Goal: Communication & Community: Answer question/provide support

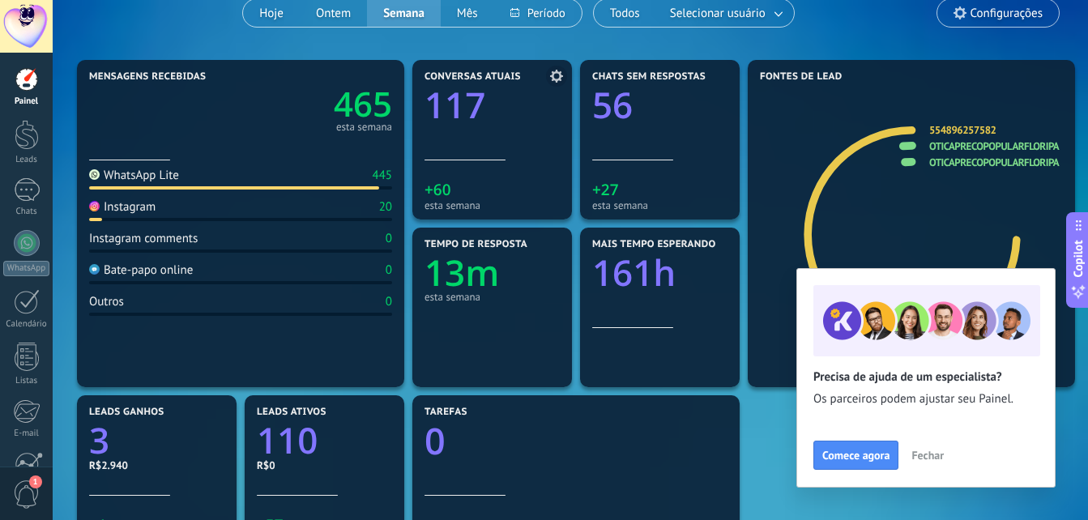
scroll to position [6, 0]
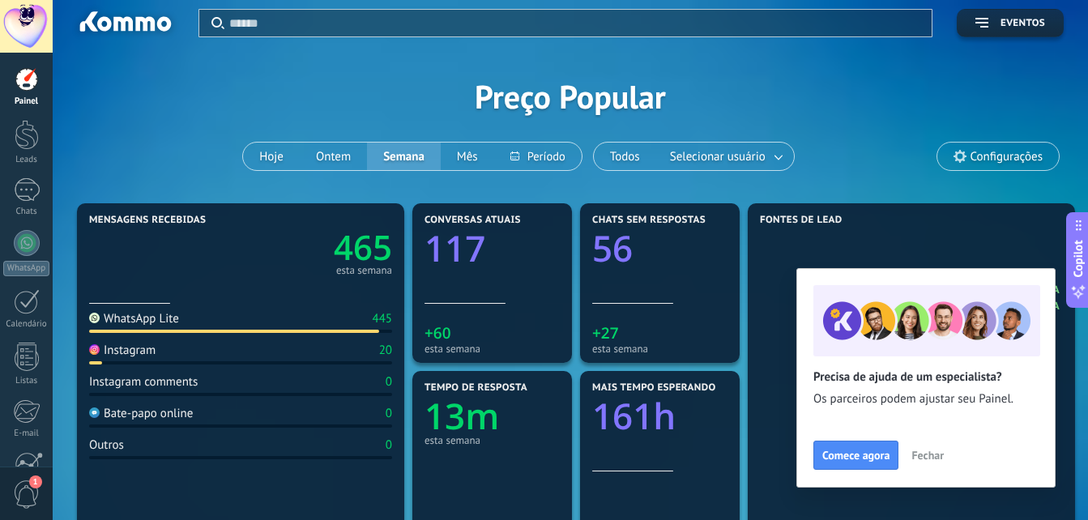
click at [932, 454] on span "Fechar" at bounding box center [928, 455] width 32 height 11
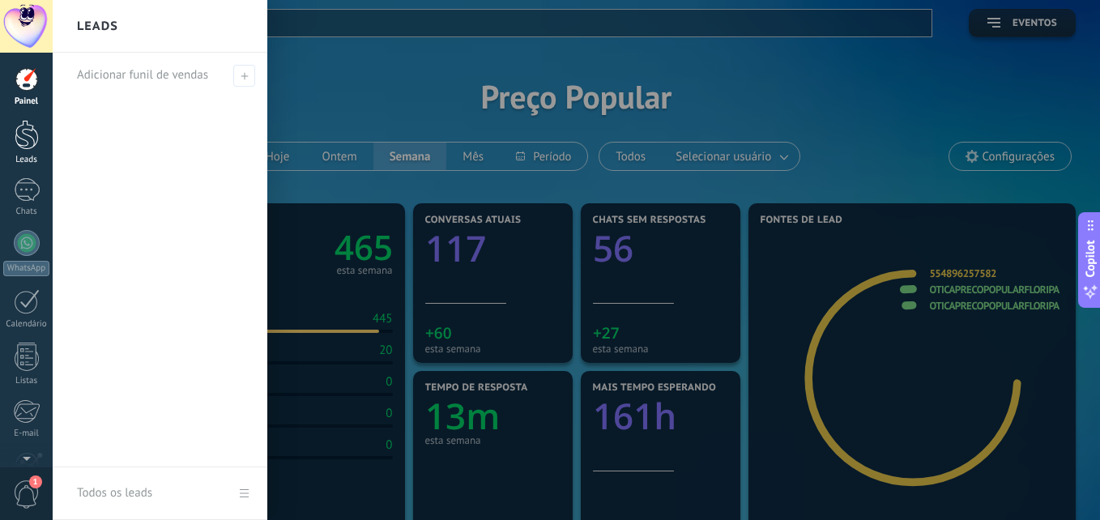
click at [20, 143] on div at bounding box center [27, 135] width 24 height 30
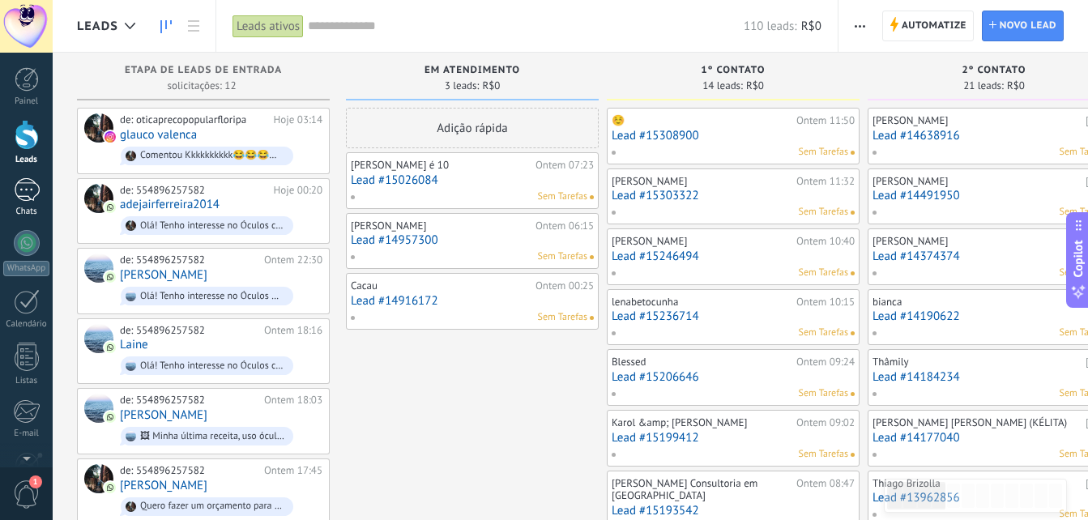
click at [28, 191] on div at bounding box center [27, 189] width 26 height 23
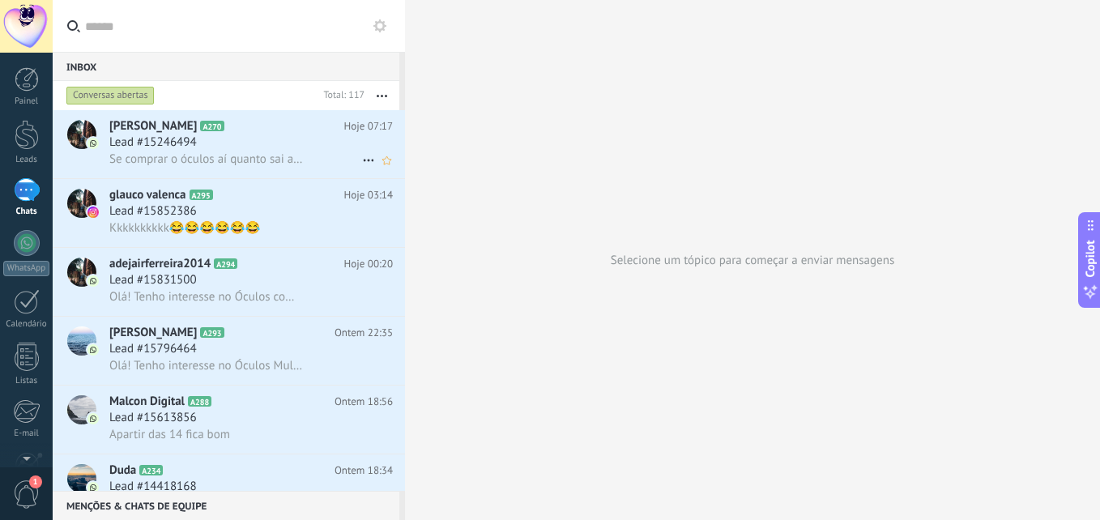
click at [209, 147] on div "Lead #15246494" at bounding box center [251, 143] width 284 height 16
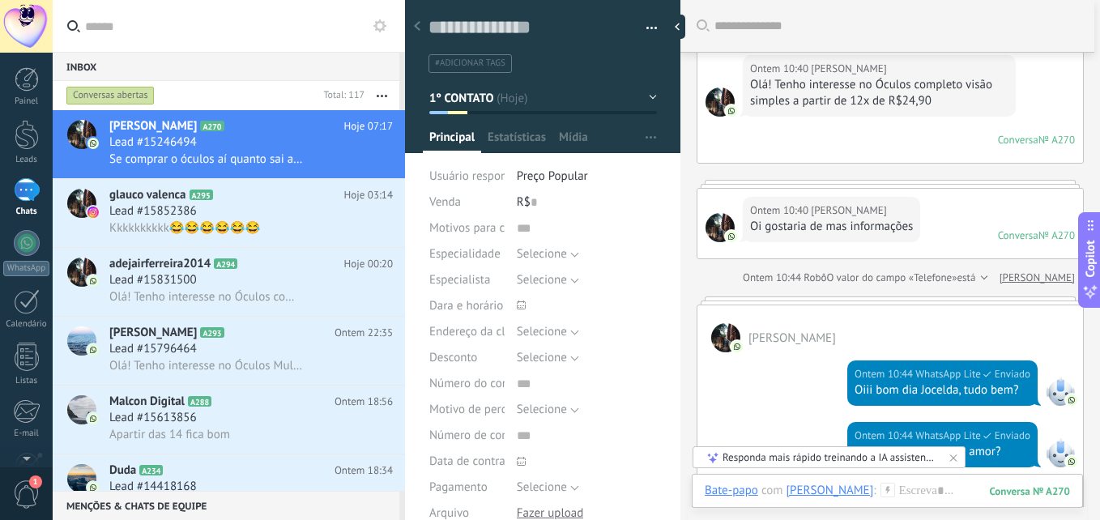
scroll to position [50, 0]
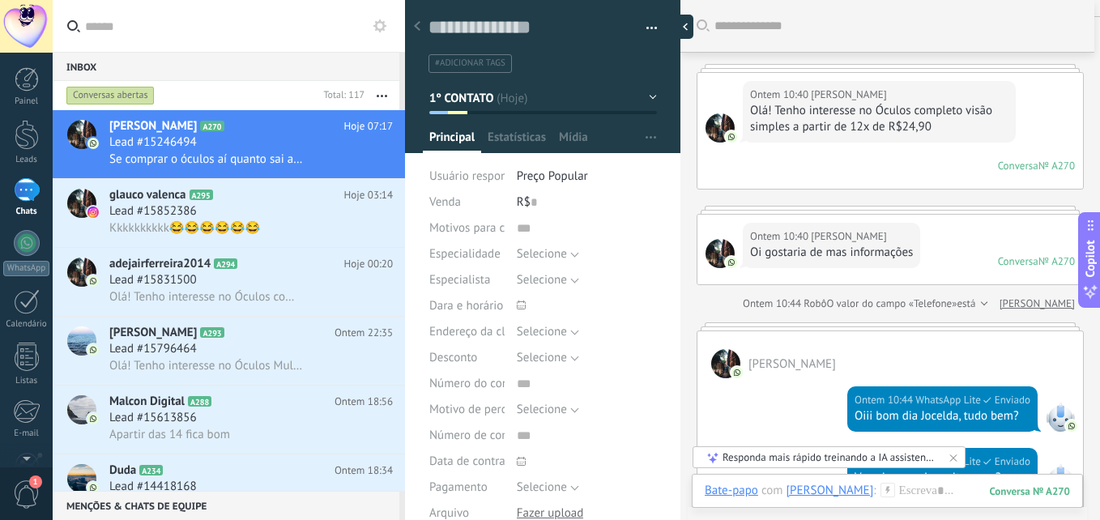
click at [683, 25] on div at bounding box center [681, 27] width 24 height 24
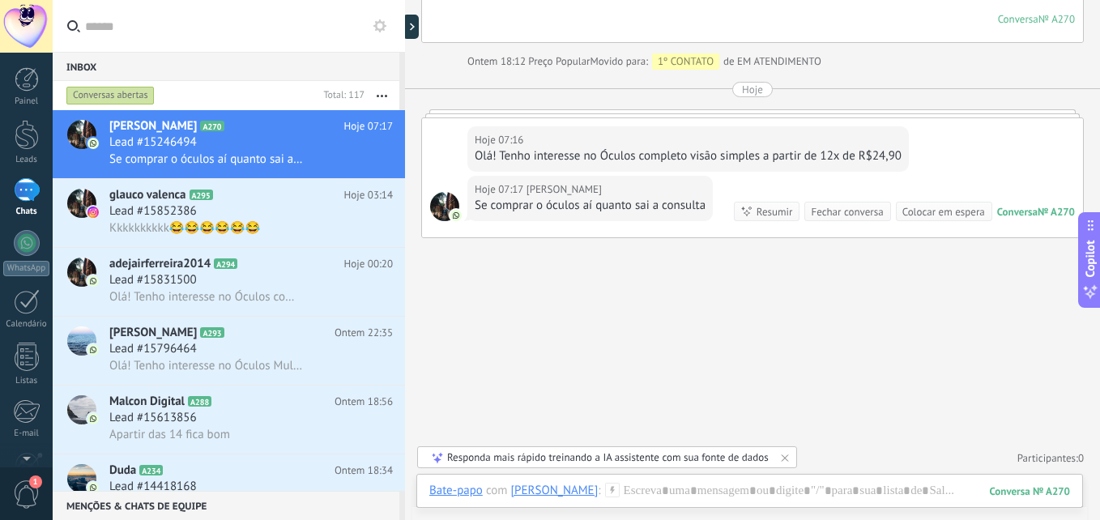
scroll to position [876, 0]
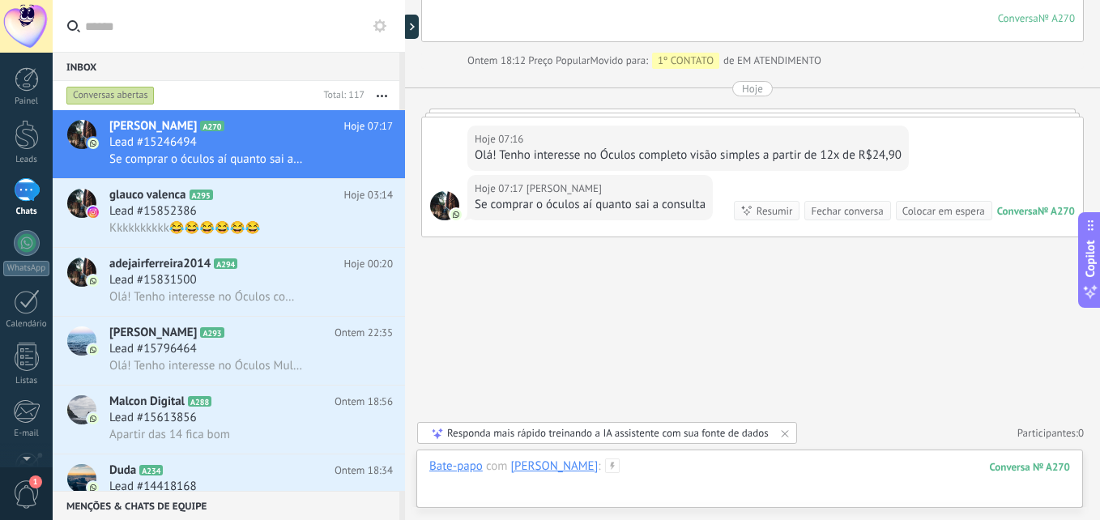
click at [757, 479] on div at bounding box center [749, 483] width 641 height 49
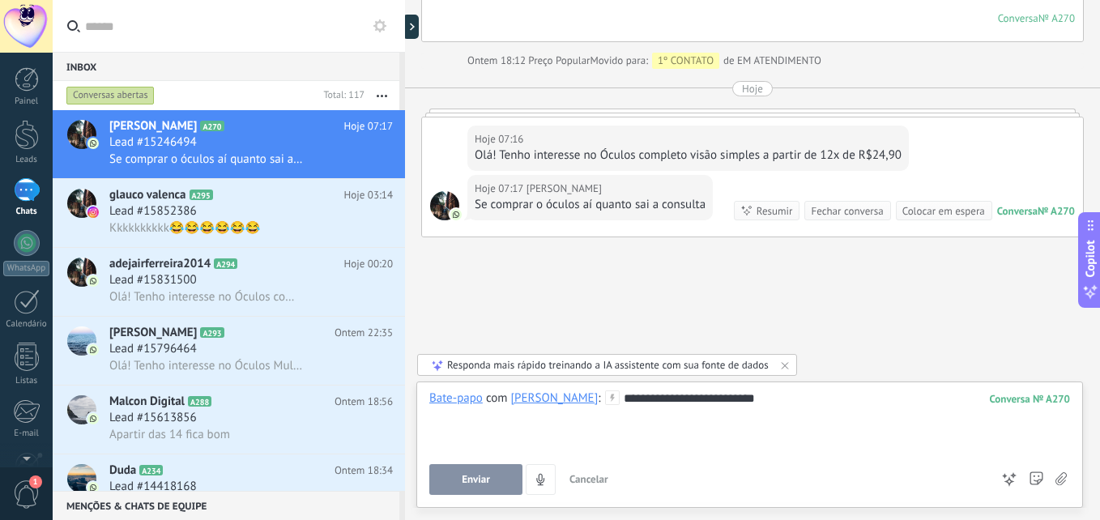
click at [466, 481] on span "Enviar" at bounding box center [476, 479] width 28 height 11
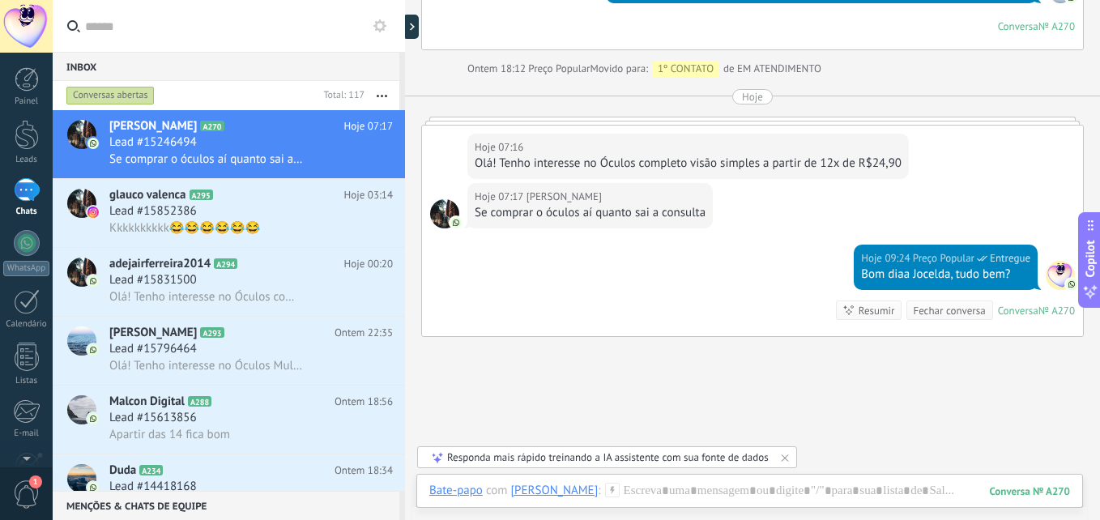
scroll to position [967, 0]
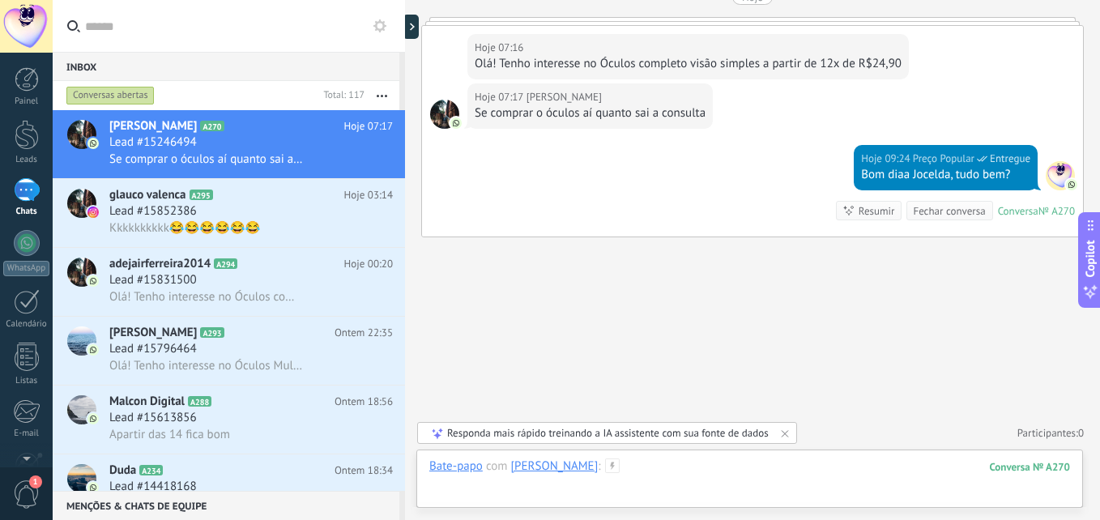
click at [866, 464] on div at bounding box center [749, 483] width 641 height 49
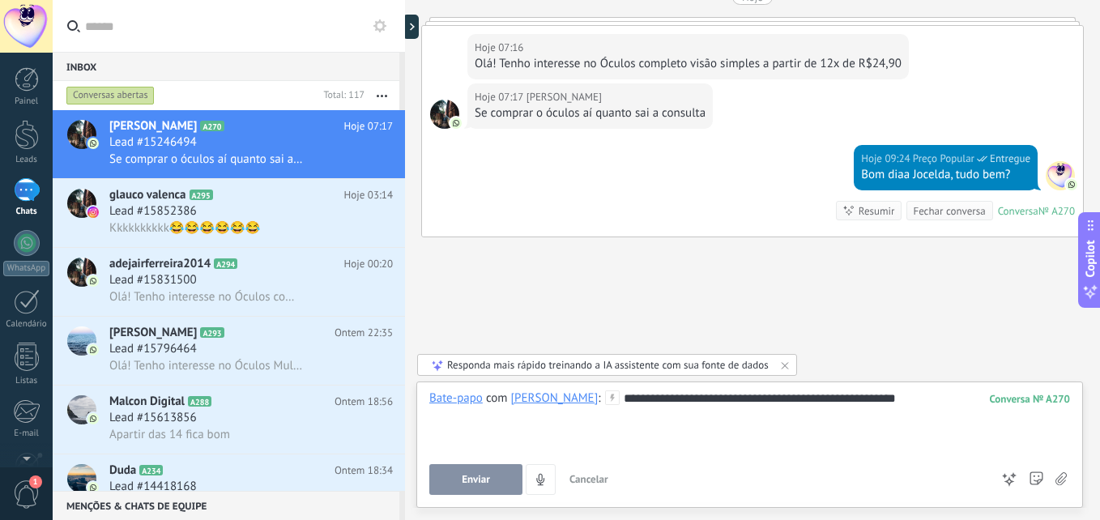
click at [463, 472] on button "Enviar" at bounding box center [475, 479] width 93 height 31
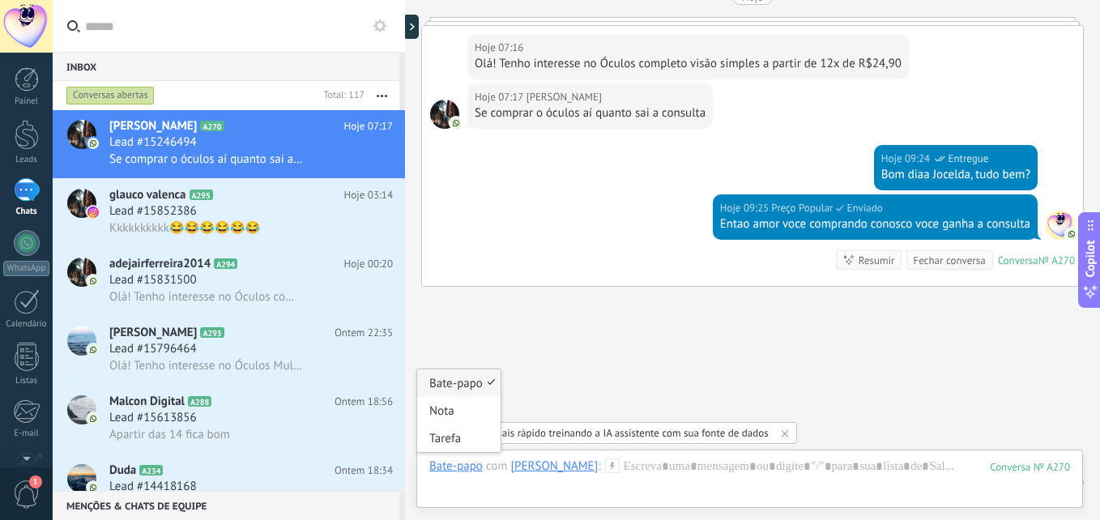
scroll to position [1017, 0]
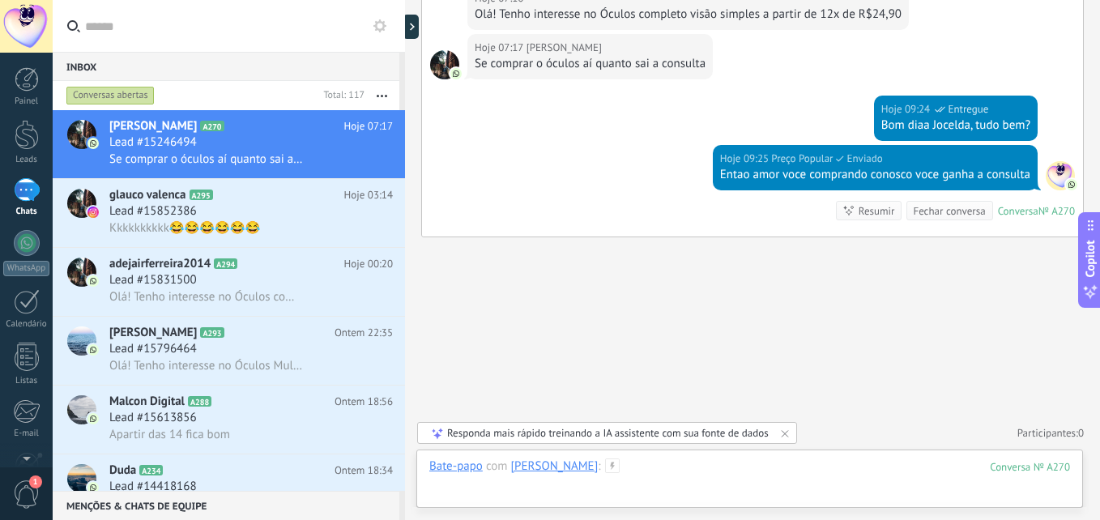
click at [758, 476] on div at bounding box center [749, 483] width 641 height 49
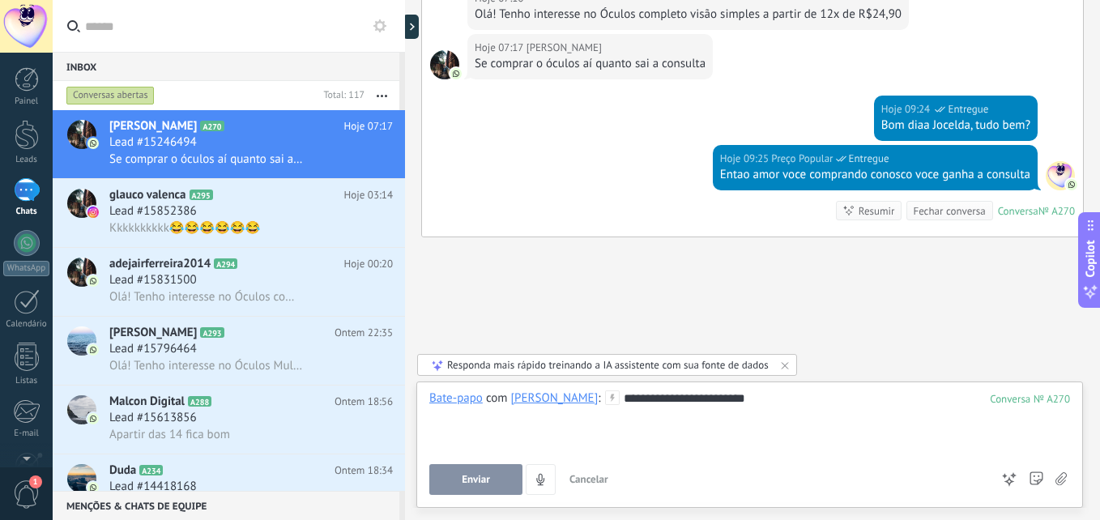
click at [477, 482] on span "Enviar" at bounding box center [476, 479] width 28 height 11
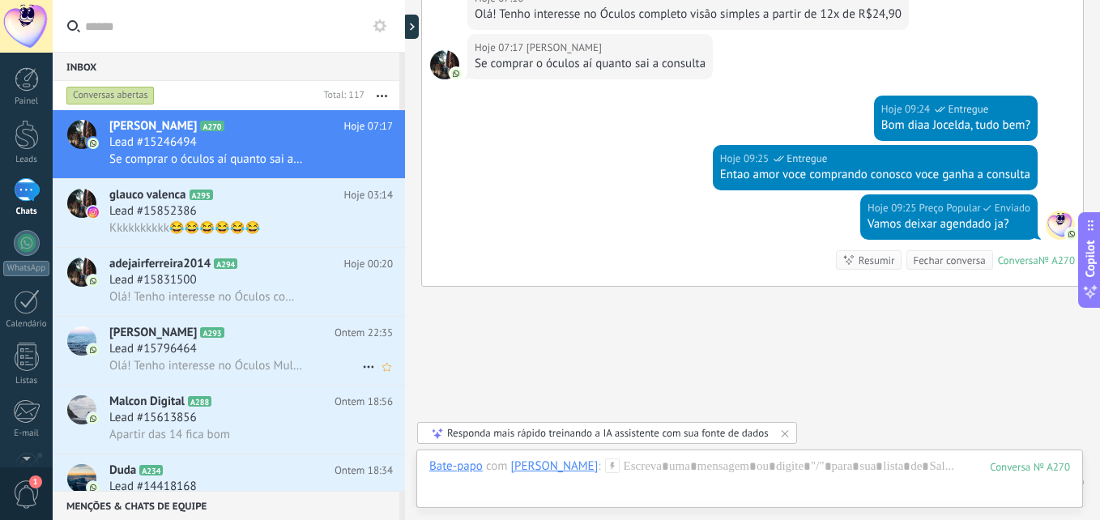
scroll to position [1066, 0]
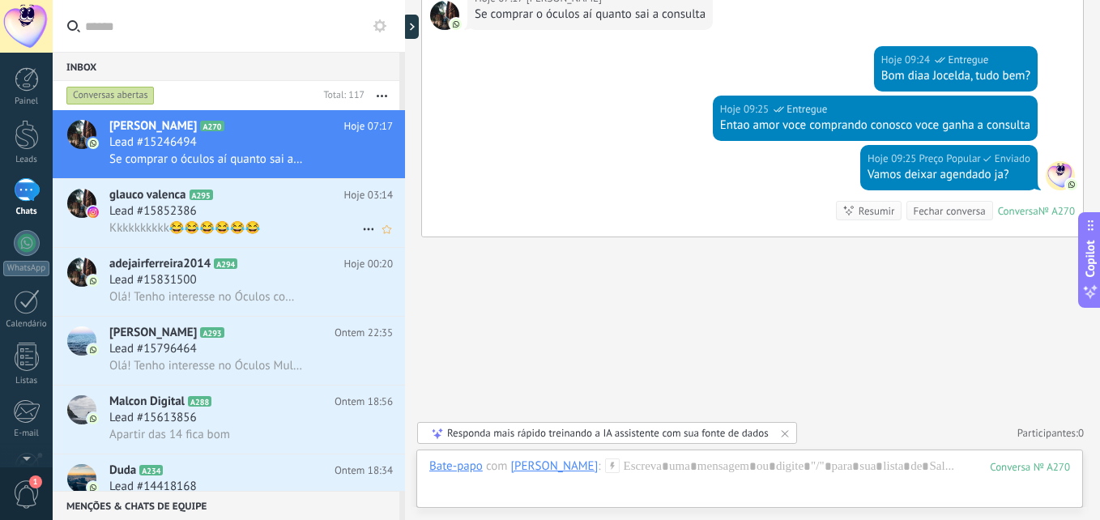
click at [226, 204] on div "Lead #15852386" at bounding box center [251, 211] width 284 height 16
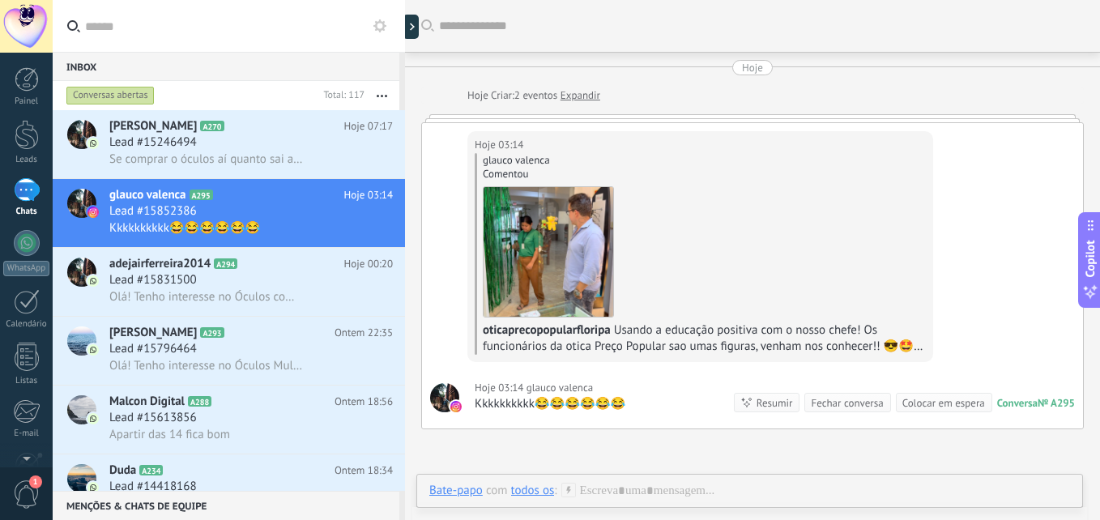
scroll to position [12, 0]
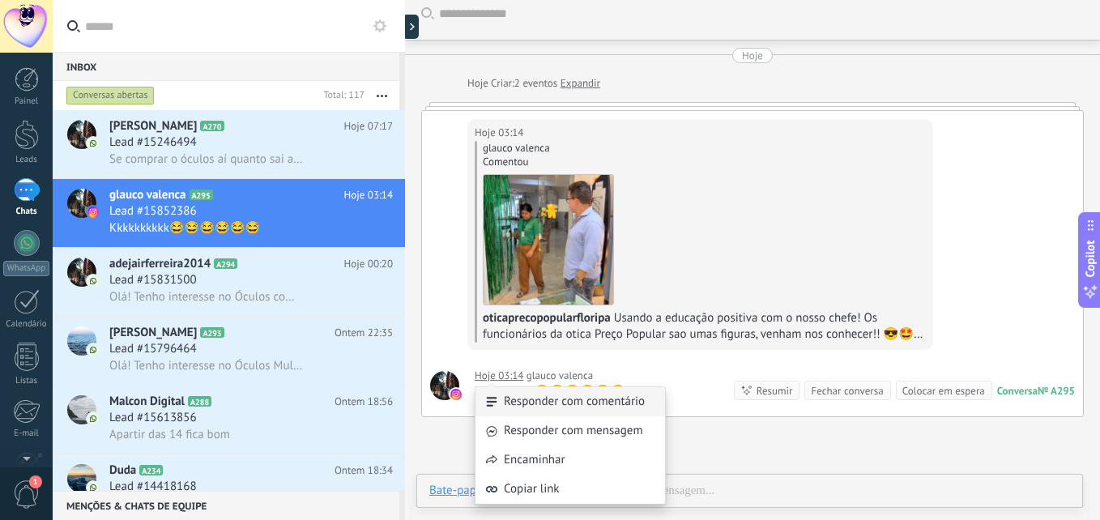
click at [551, 403] on div "Responder com comentário" at bounding box center [571, 401] width 190 height 29
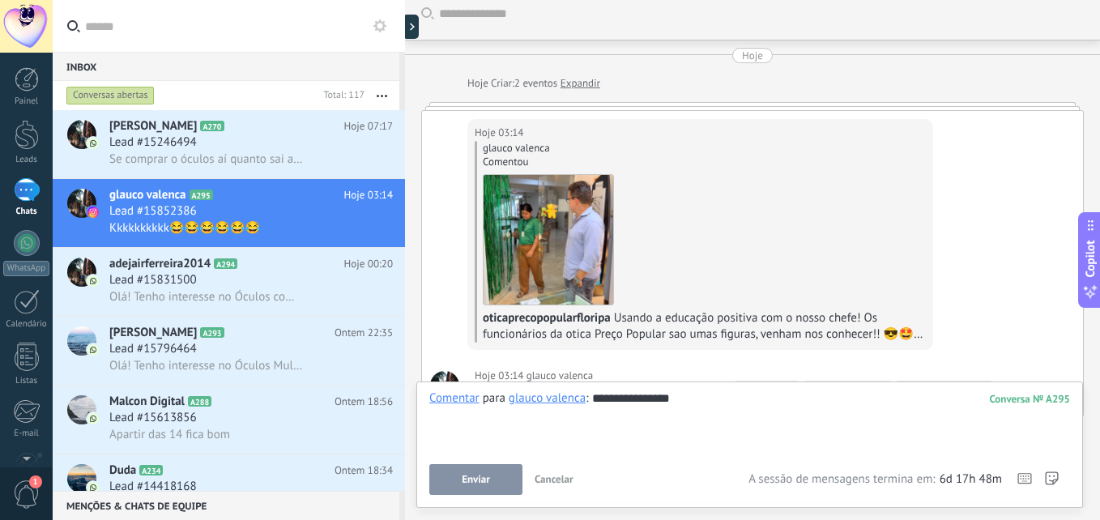
scroll to position [192, 0]
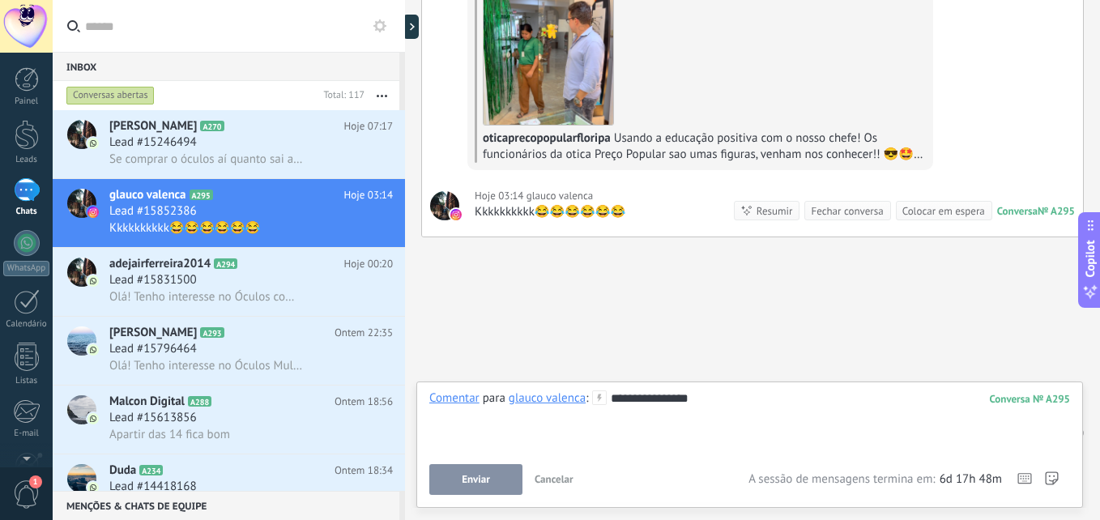
click at [558, 482] on span "Cancelar" at bounding box center [554, 479] width 39 height 14
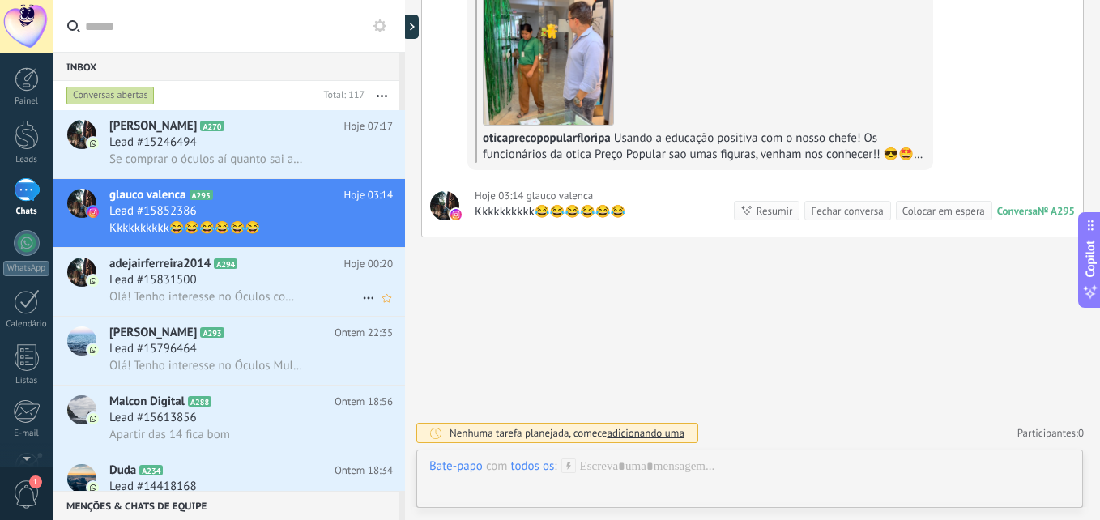
click at [235, 284] on div "Lead #15831500" at bounding box center [251, 280] width 284 height 16
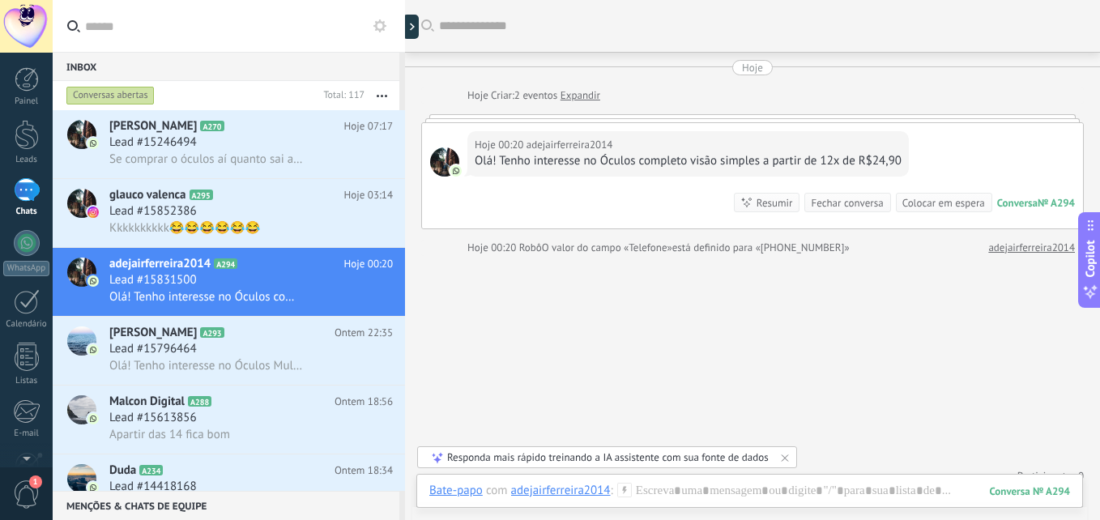
scroll to position [19, 0]
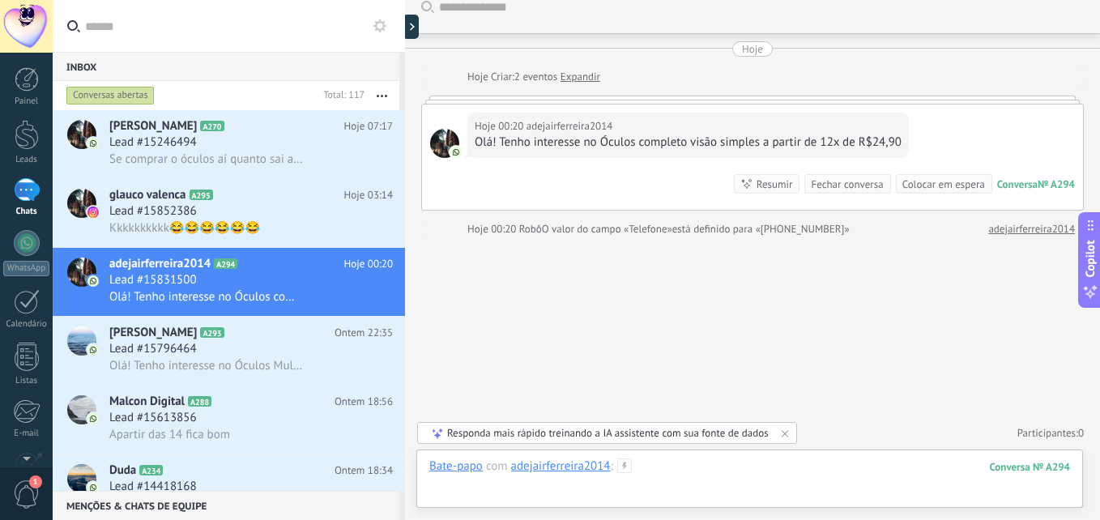
click at [707, 461] on div at bounding box center [749, 483] width 641 height 49
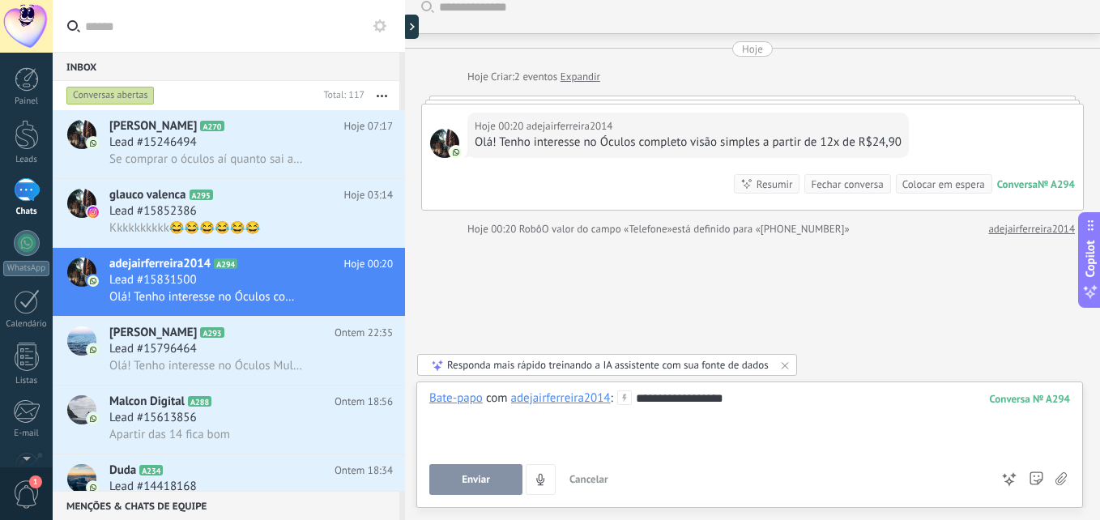
click at [494, 482] on button "Enviar" at bounding box center [475, 479] width 93 height 31
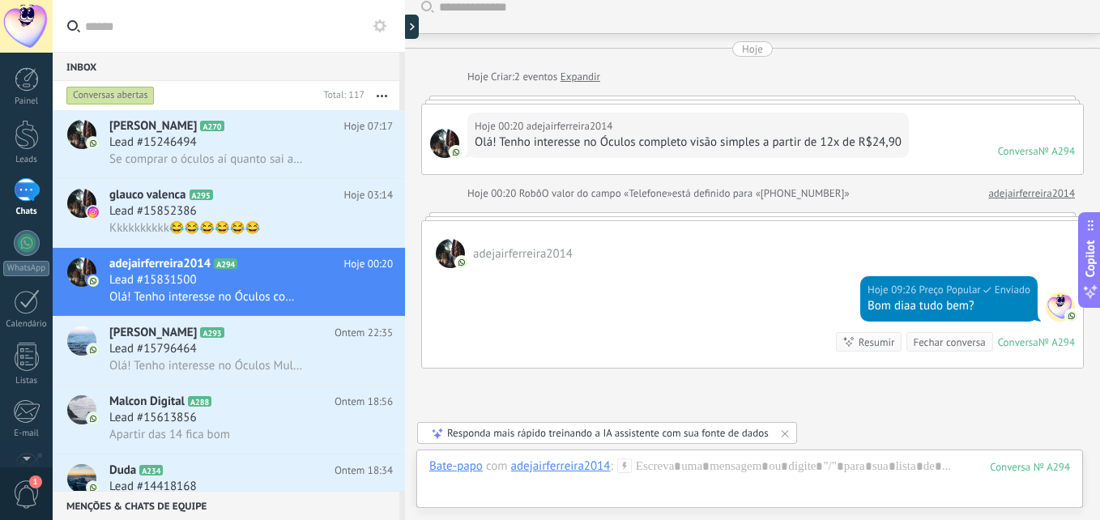
scroll to position [150, 0]
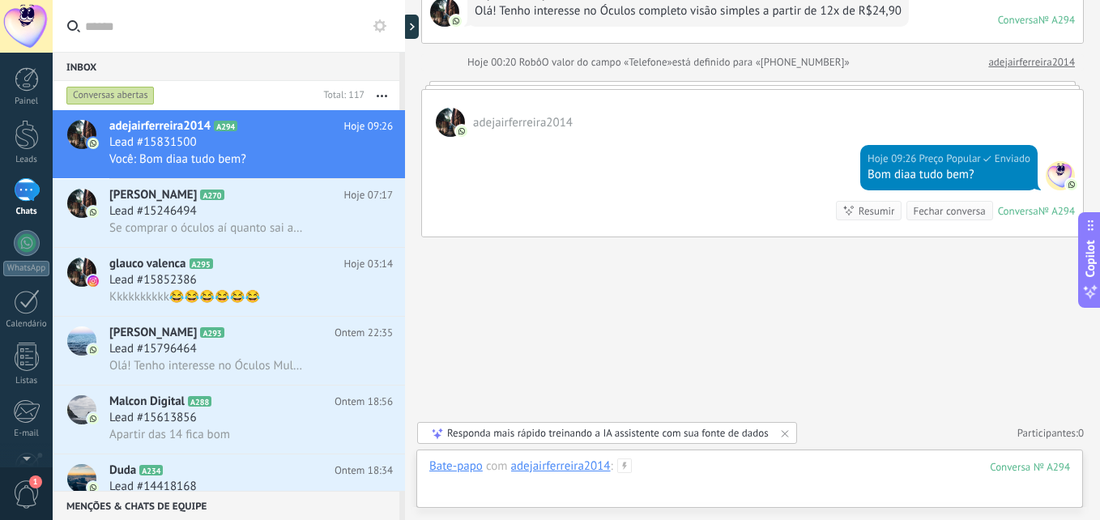
click at [723, 473] on div at bounding box center [749, 483] width 641 height 49
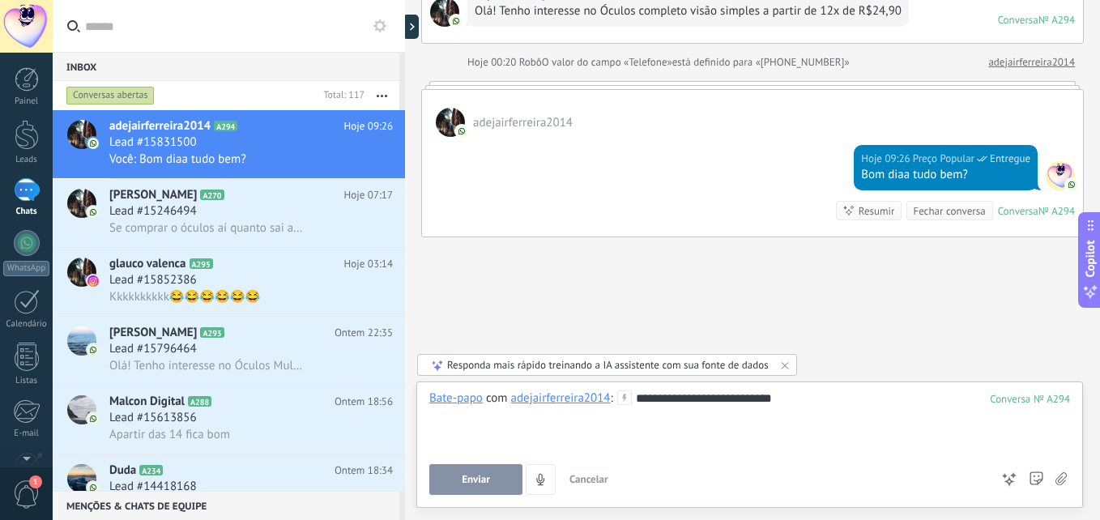
click at [468, 477] on span "Enviar" at bounding box center [476, 479] width 28 height 11
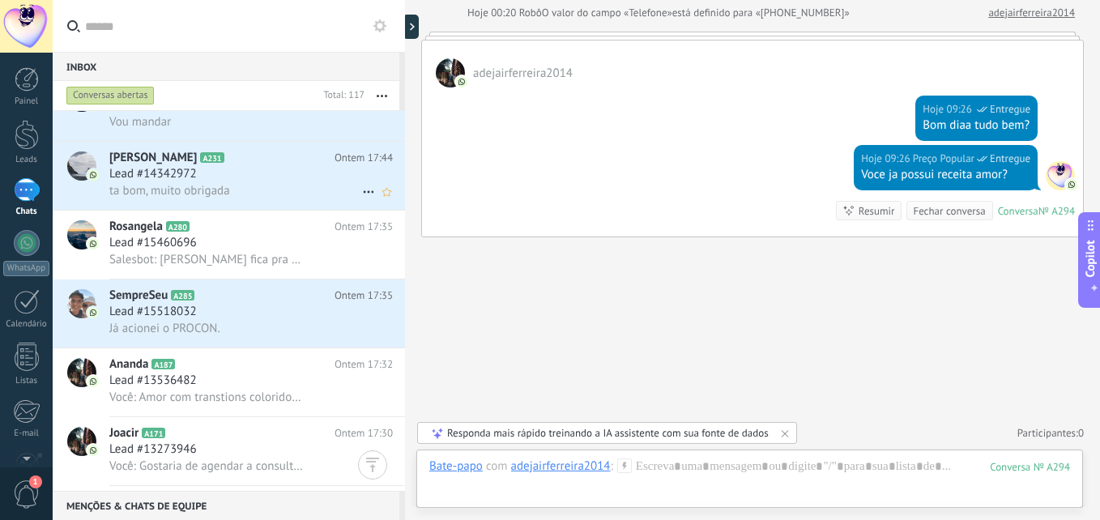
scroll to position [811, 0]
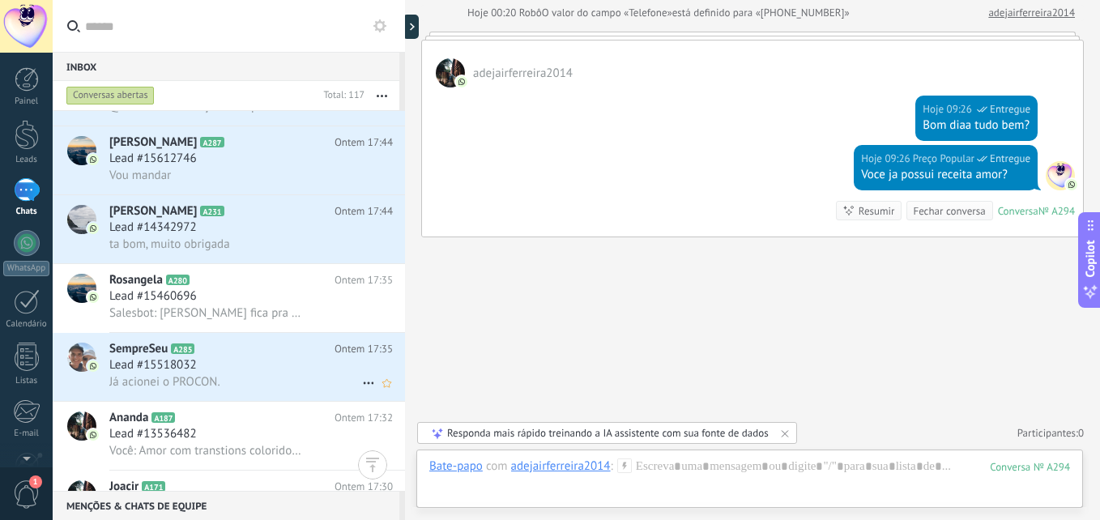
click at [361, 383] on icon at bounding box center [368, 383] width 19 height 19
click at [386, 394] on span "Marcar como respondida" at bounding box center [449, 391] width 127 height 32
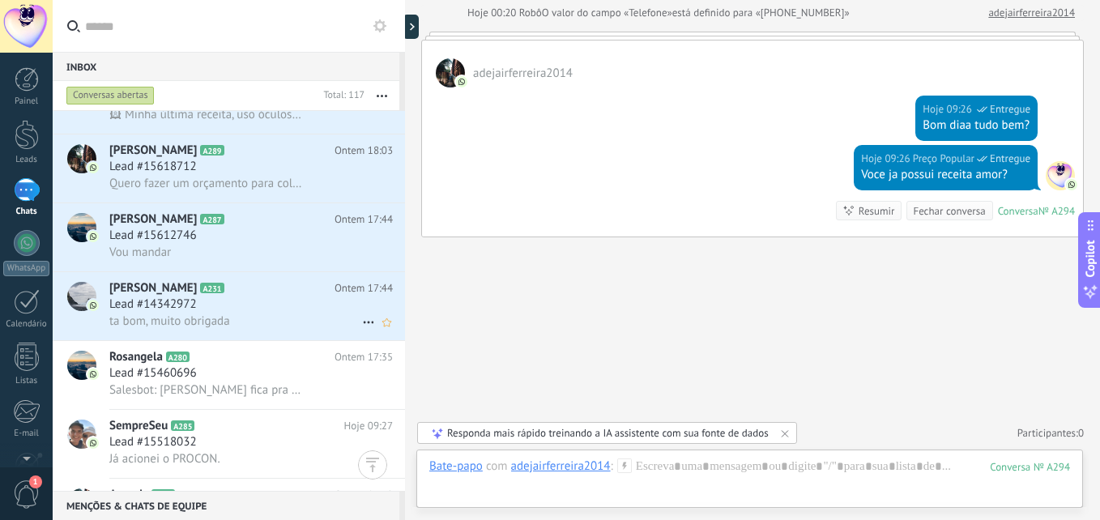
scroll to position [730, 0]
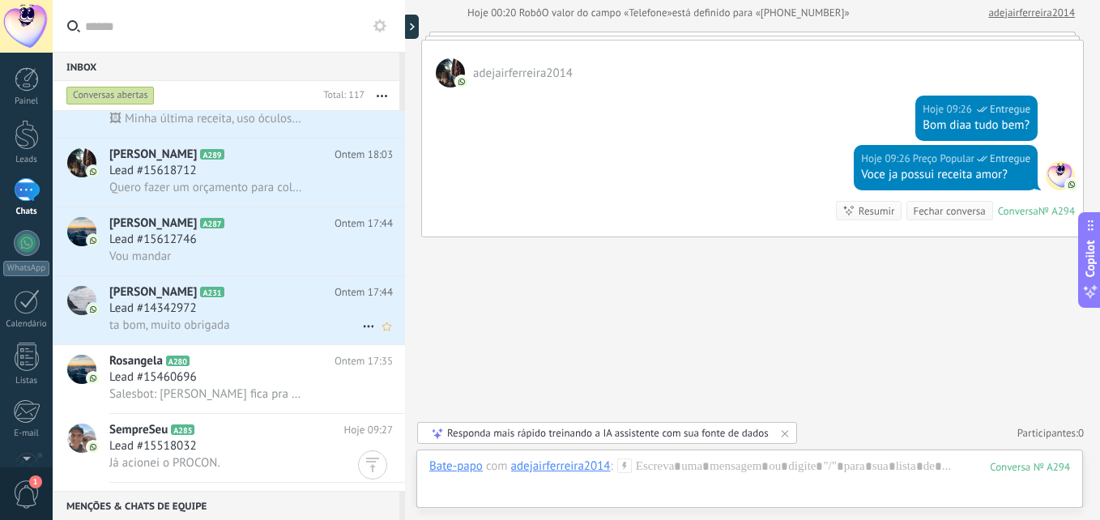
click at [359, 321] on icon at bounding box center [368, 326] width 19 height 19
click at [365, 327] on li "Marcar como respondida" at bounding box center [440, 334] width 170 height 32
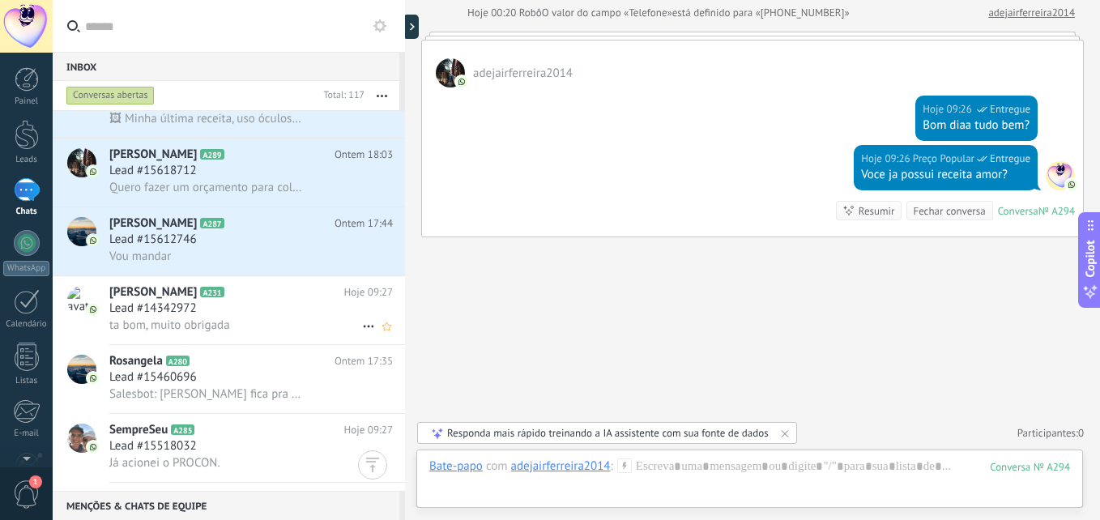
click at [293, 301] on div "Lead #14342972" at bounding box center [251, 309] width 284 height 16
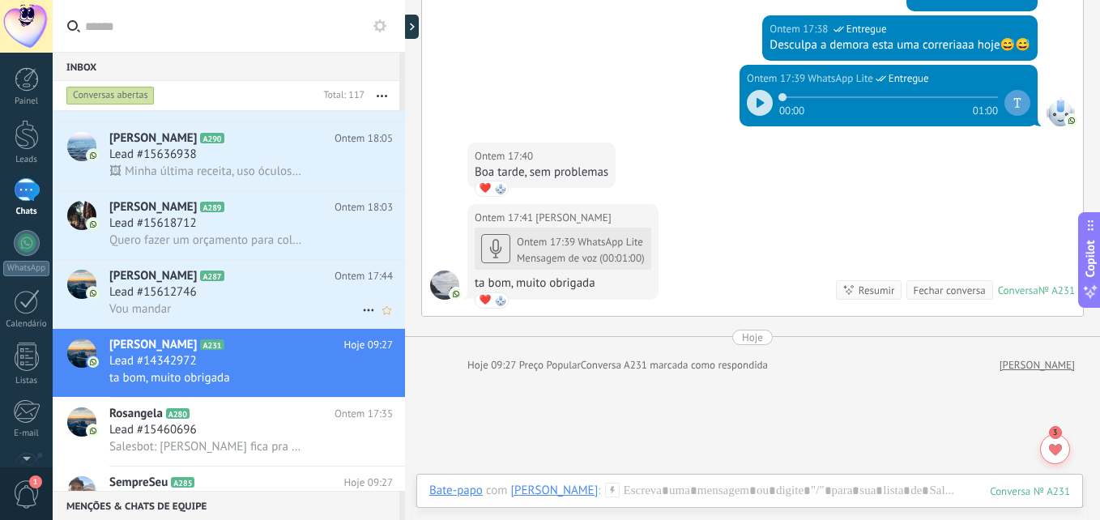
scroll to position [649, 0]
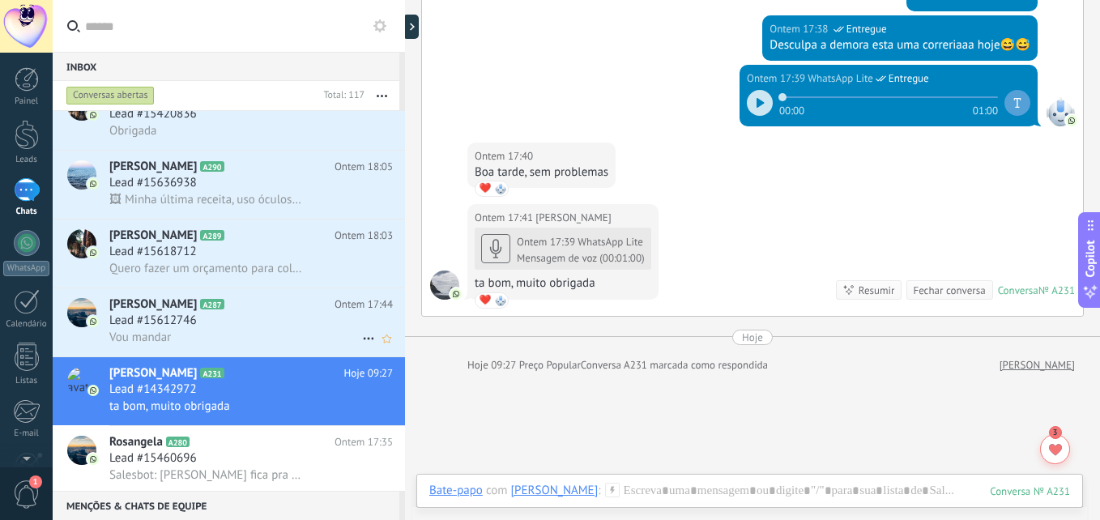
click at [359, 338] on icon at bounding box center [368, 338] width 19 height 19
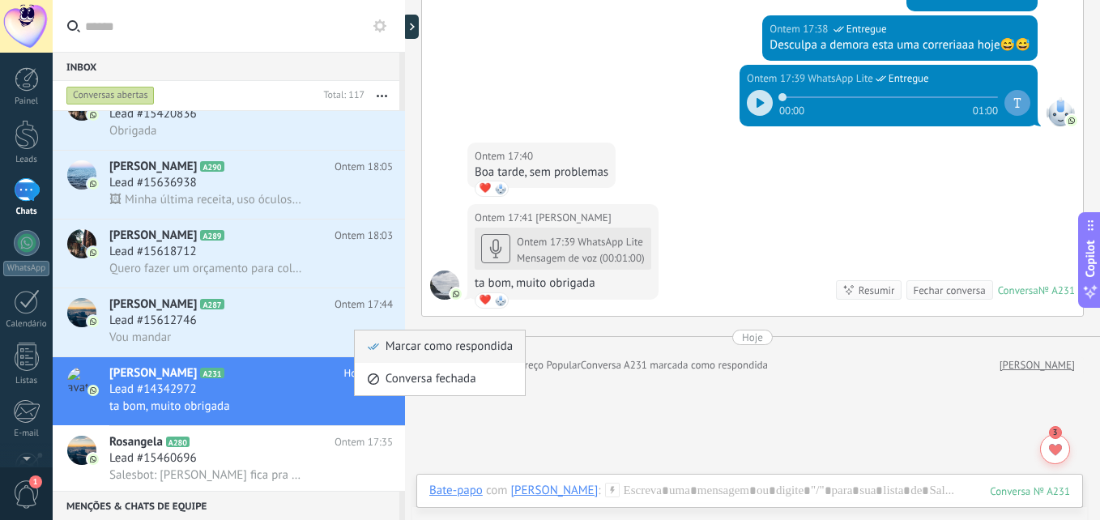
click at [378, 341] on icon at bounding box center [373, 346] width 11 height 11
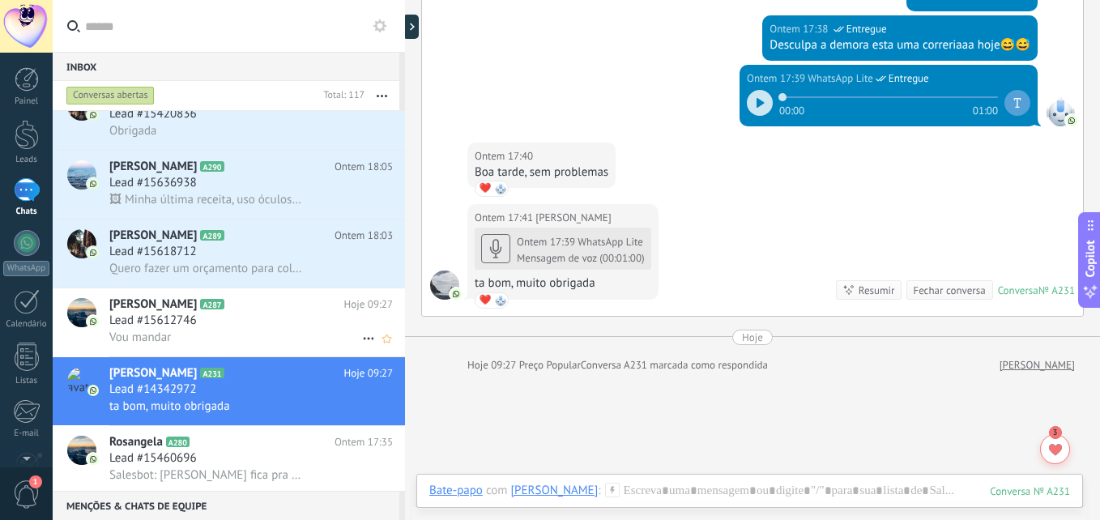
click at [363, 335] on icon at bounding box center [368, 338] width 19 height 19
click at [279, 330] on div at bounding box center [550, 260] width 1100 height 520
click at [290, 260] on div "Quero fazer um orçamento para colocar lentes em uma armação que eu ja tenho" at bounding box center [251, 268] width 284 height 17
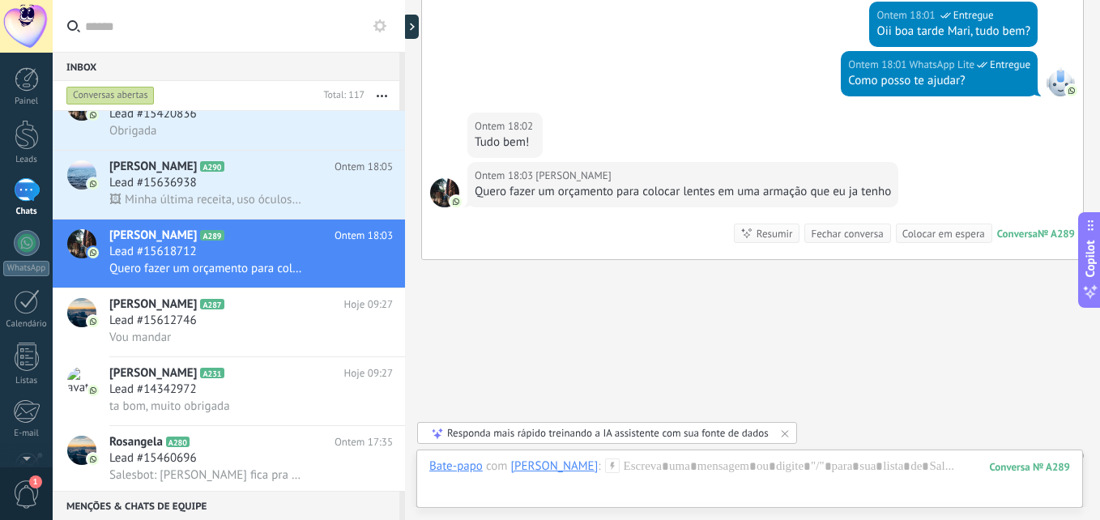
scroll to position [316, 0]
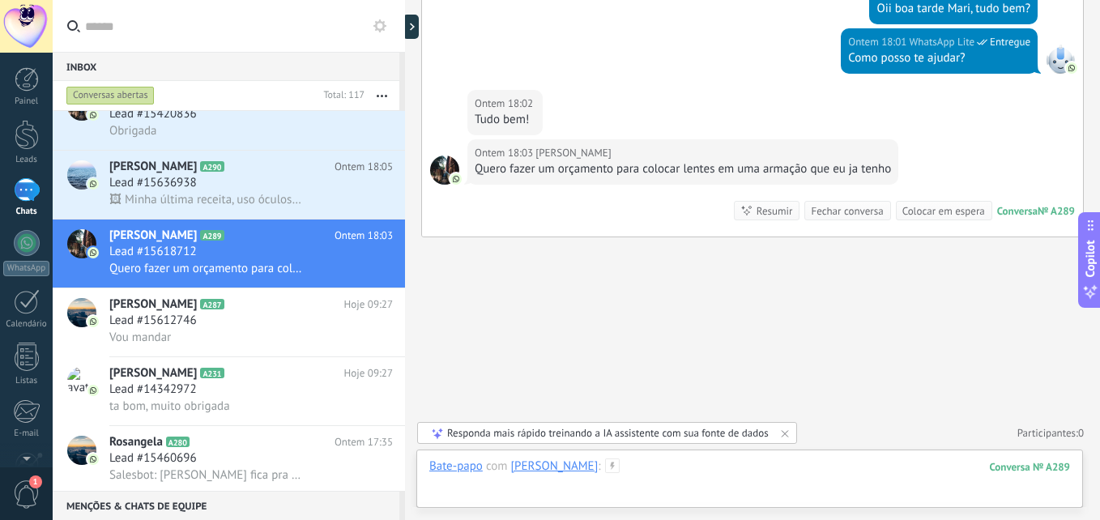
click at [729, 477] on div at bounding box center [749, 483] width 641 height 49
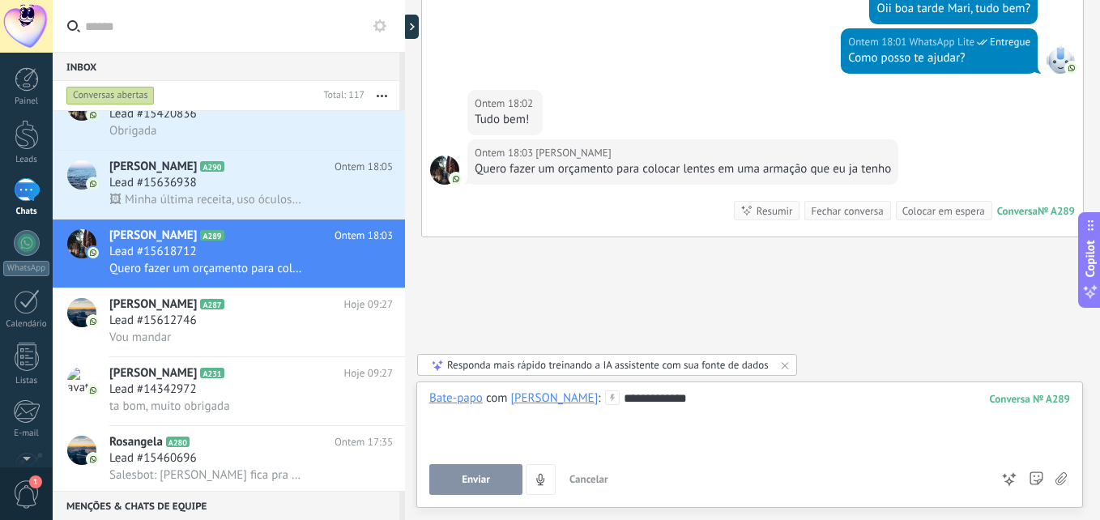
click at [516, 487] on button "Enviar" at bounding box center [475, 479] width 93 height 31
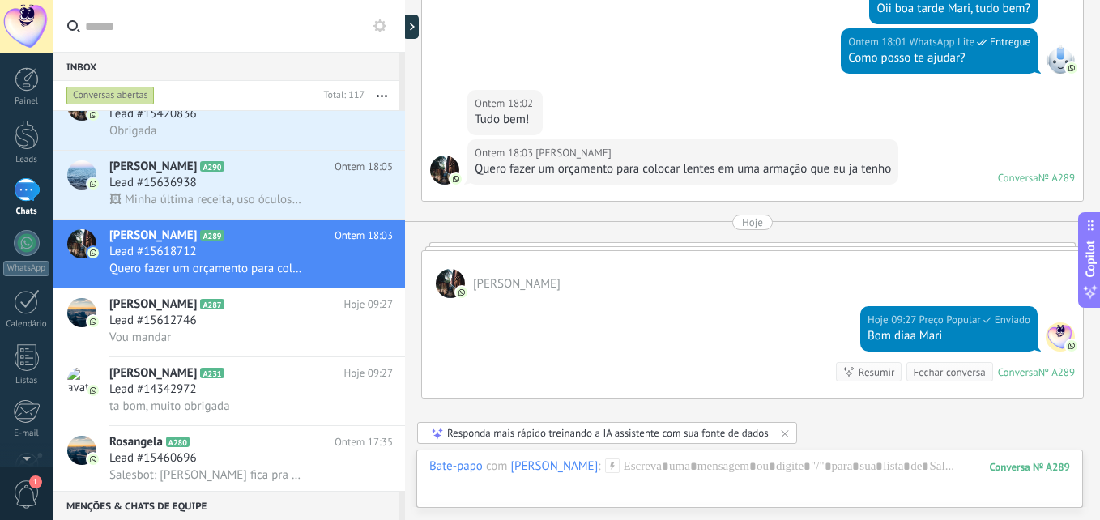
scroll to position [280, 0]
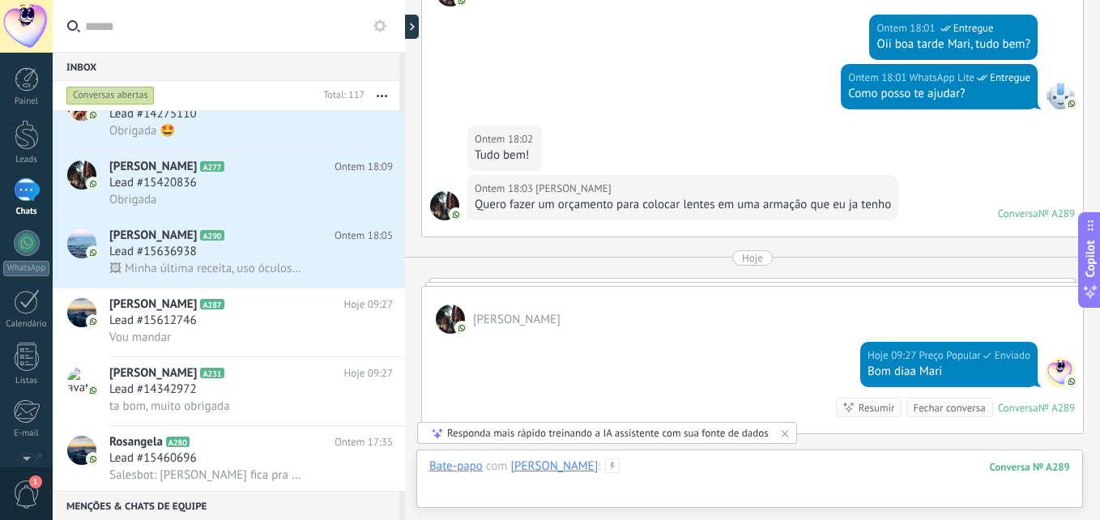
click at [689, 468] on div at bounding box center [749, 483] width 641 height 49
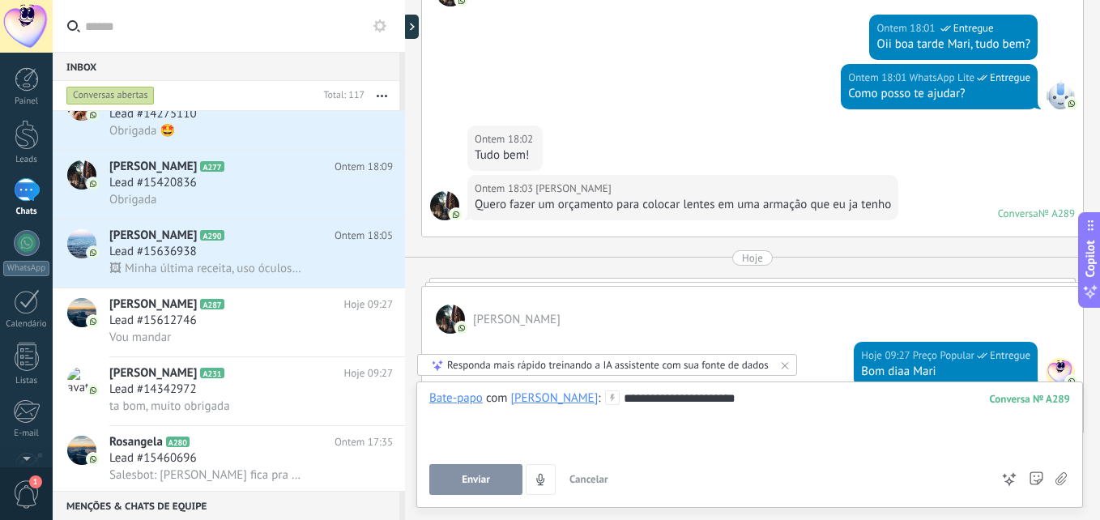
click at [485, 480] on span "Enviar" at bounding box center [476, 479] width 28 height 11
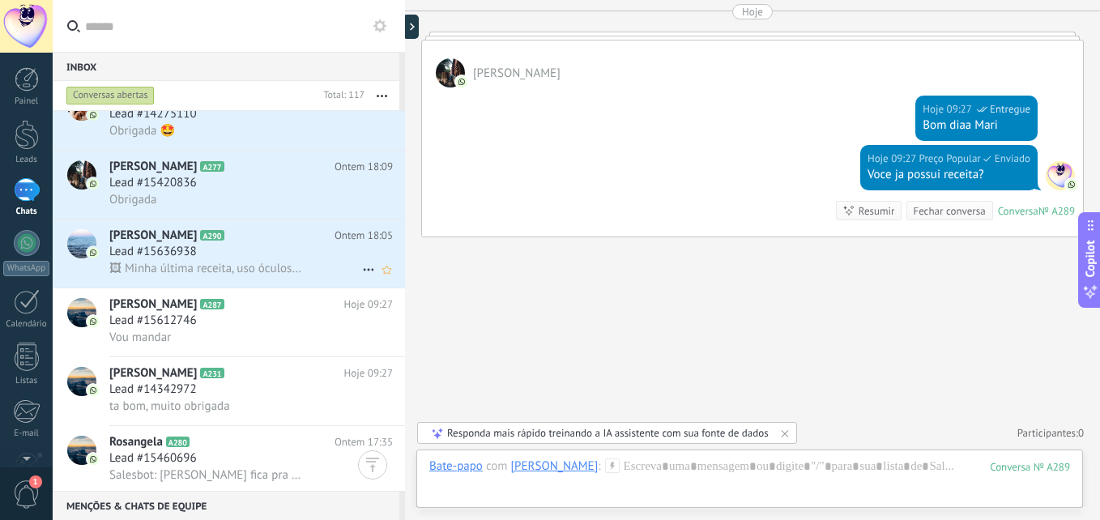
scroll to position [568, 0]
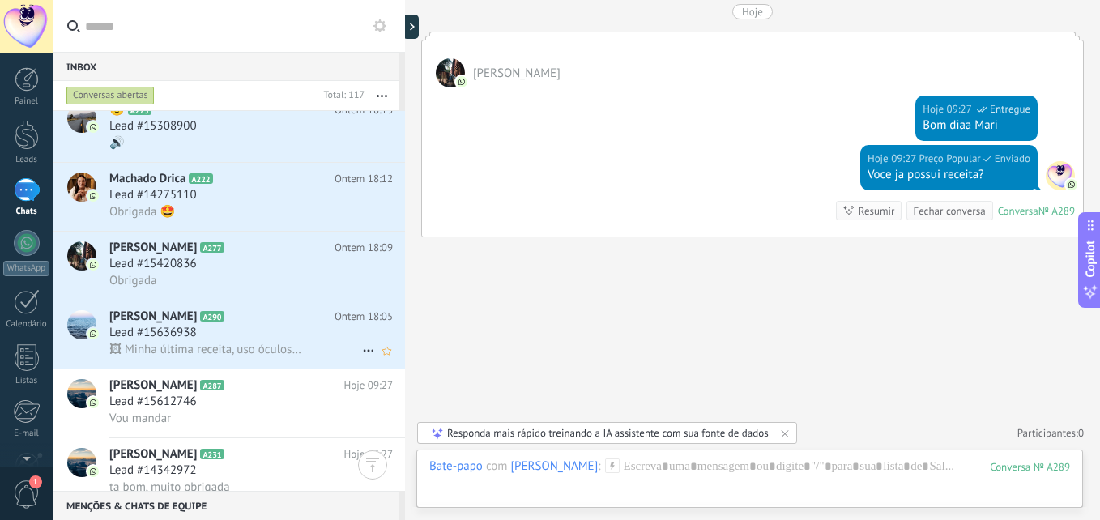
click at [274, 341] on div "🖼 Minha última receita, uso óculos a 9 anos" at bounding box center [251, 349] width 284 height 17
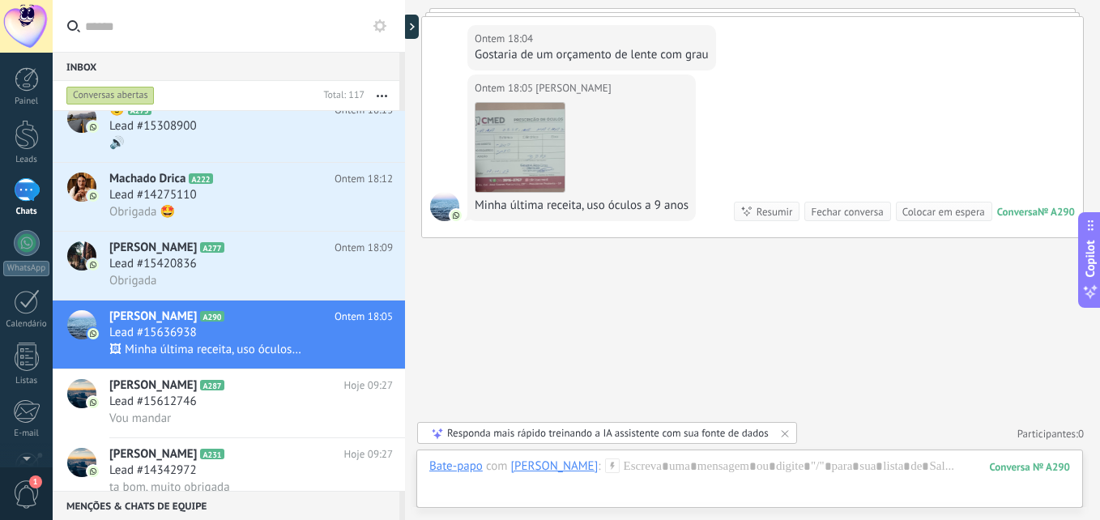
scroll to position [224, 0]
click at [537, 101] on link "Download" at bounding box center [520, 146] width 91 height 91
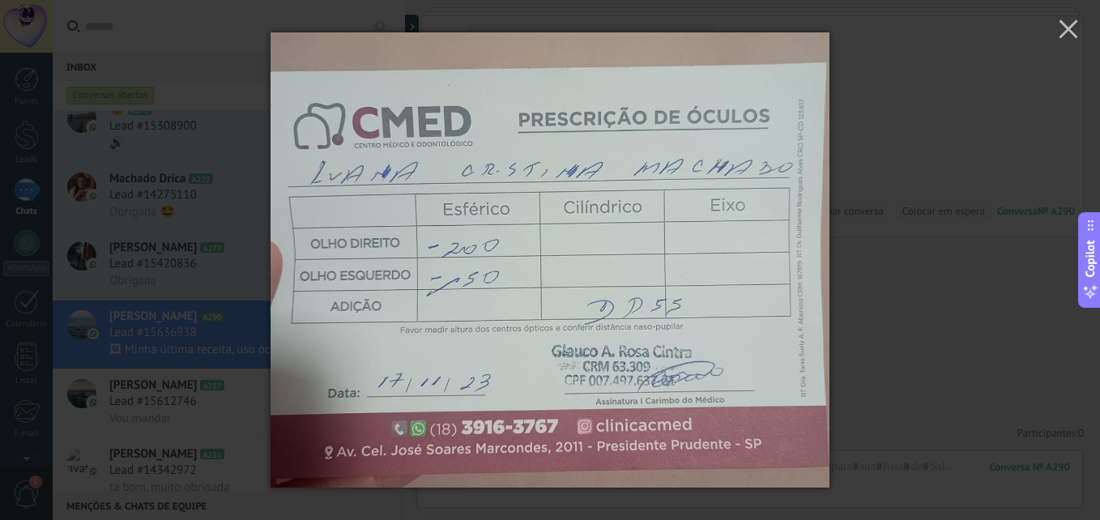
click at [882, 294] on div at bounding box center [550, 260] width 1100 height 520
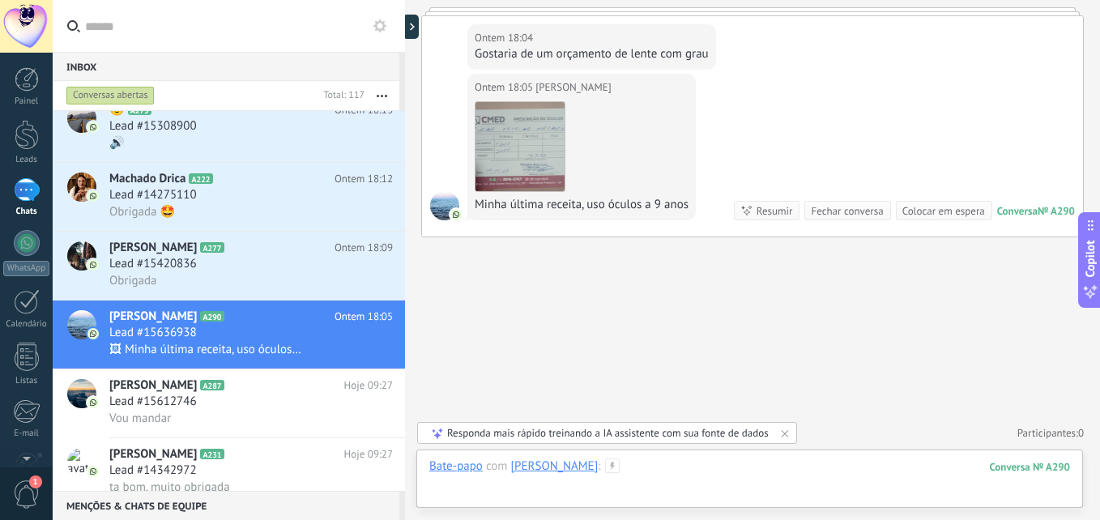
click at [790, 464] on div at bounding box center [749, 483] width 641 height 49
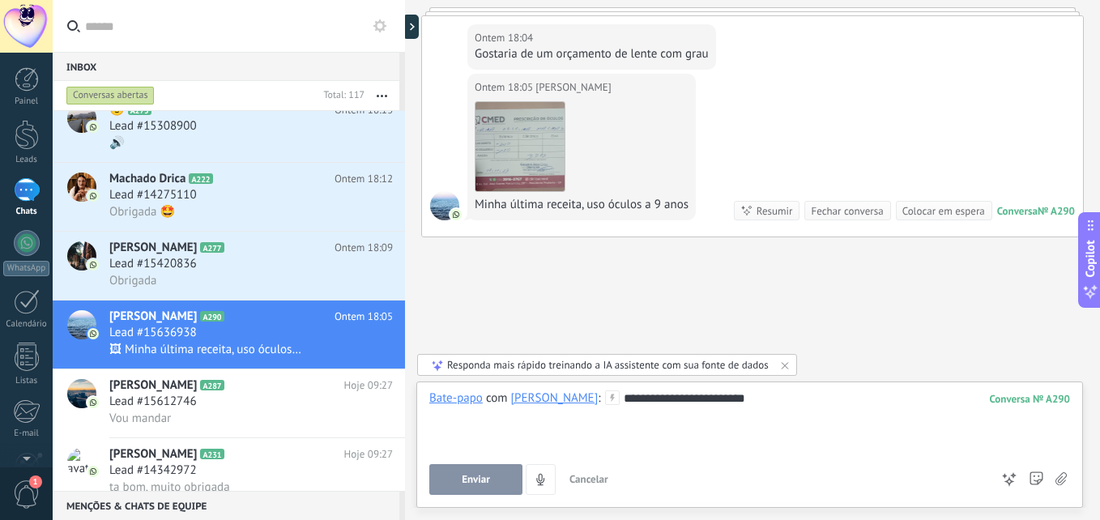
click at [476, 472] on button "Enviar" at bounding box center [475, 479] width 93 height 31
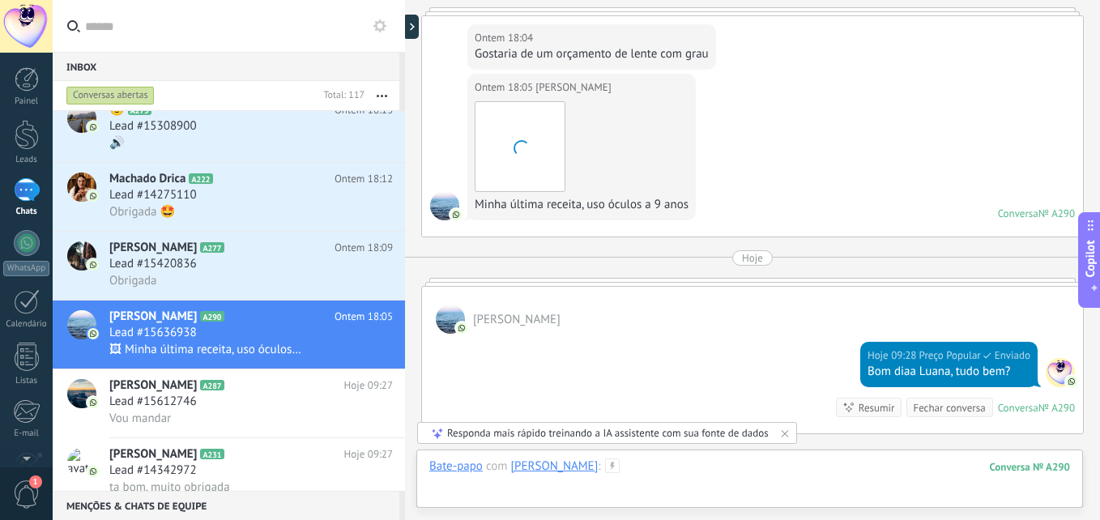
click at [758, 467] on div at bounding box center [749, 483] width 641 height 49
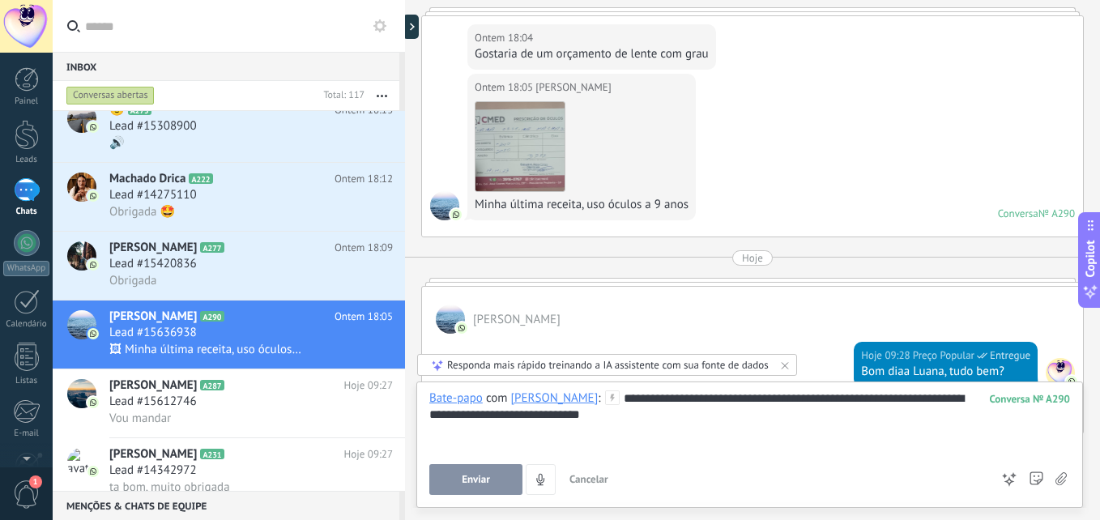
click at [481, 481] on span "Enviar" at bounding box center [476, 479] width 28 height 11
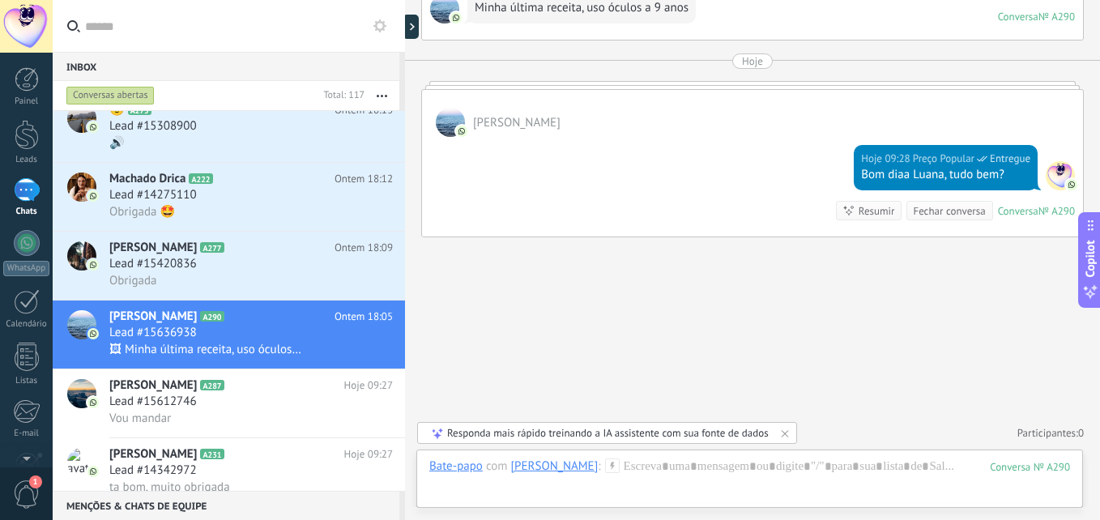
scroll to position [486, 0]
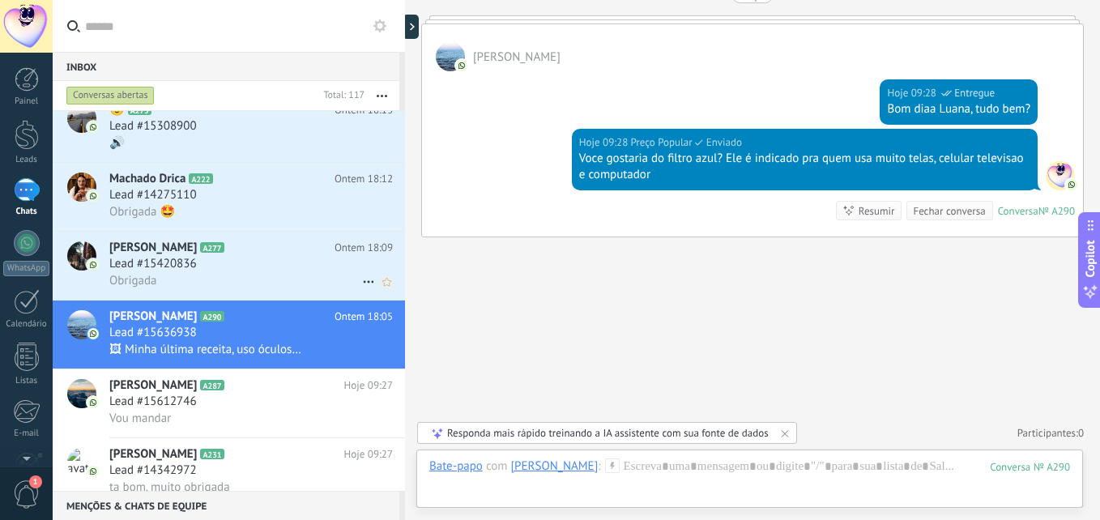
click at [168, 271] on span "Lead #15420836" at bounding box center [153, 264] width 88 height 16
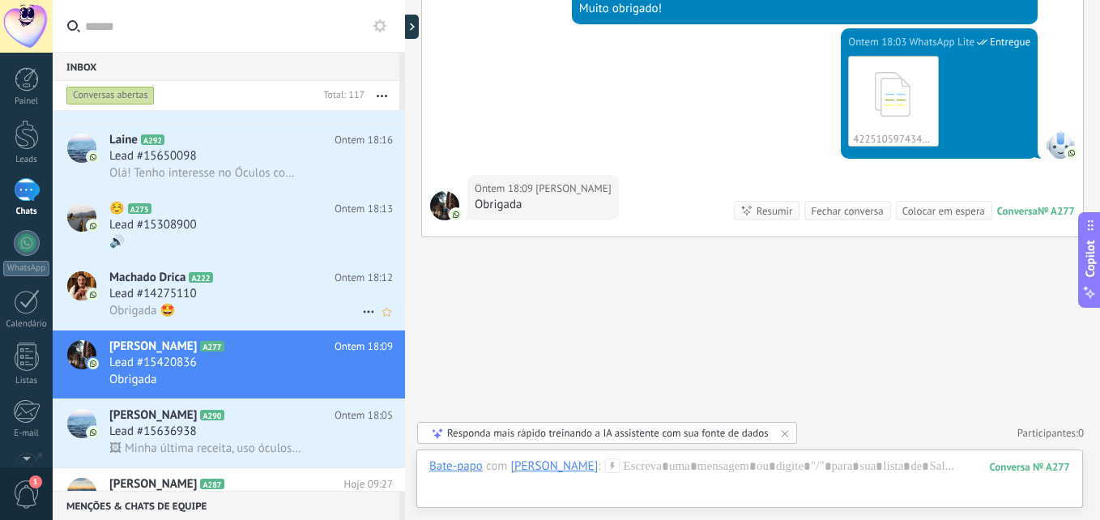
scroll to position [406, 0]
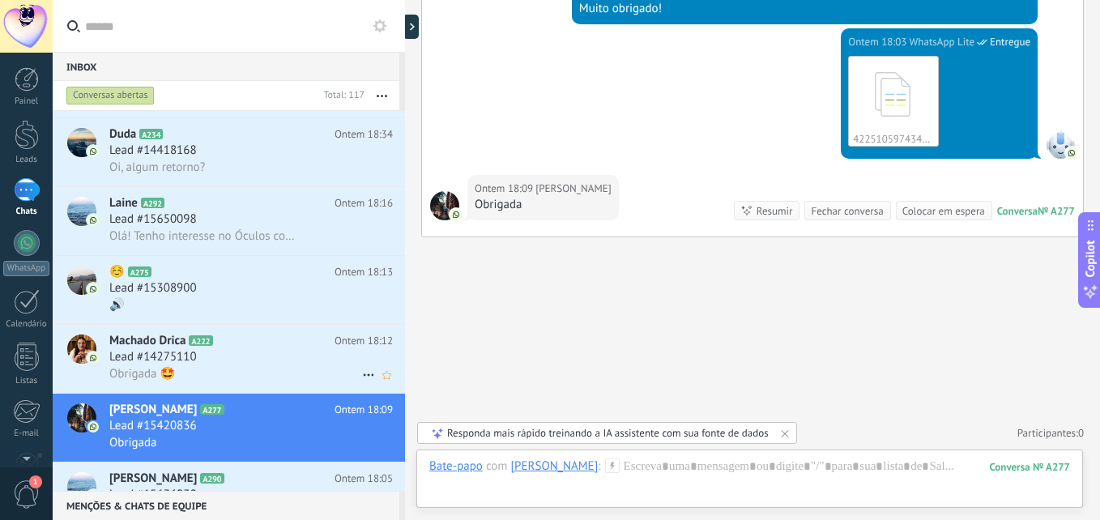
click at [232, 352] on div "Lead #14275110" at bounding box center [251, 357] width 284 height 16
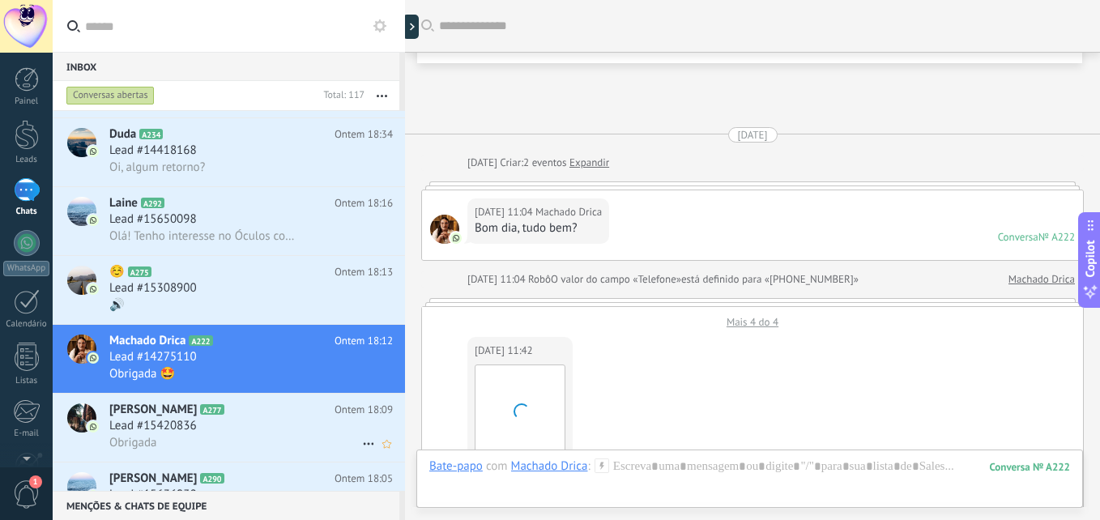
scroll to position [1595, 0]
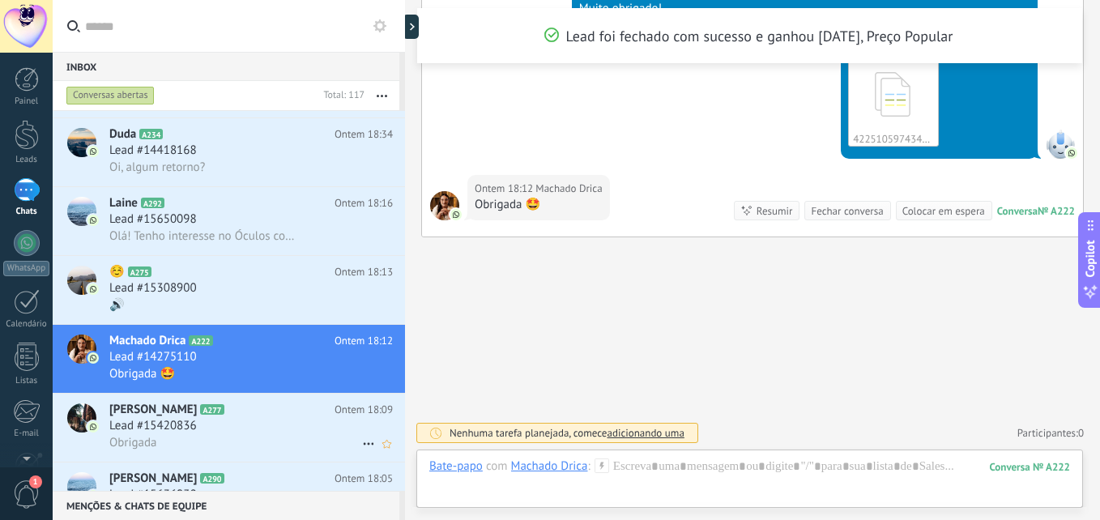
click at [360, 442] on icon at bounding box center [368, 443] width 19 height 19
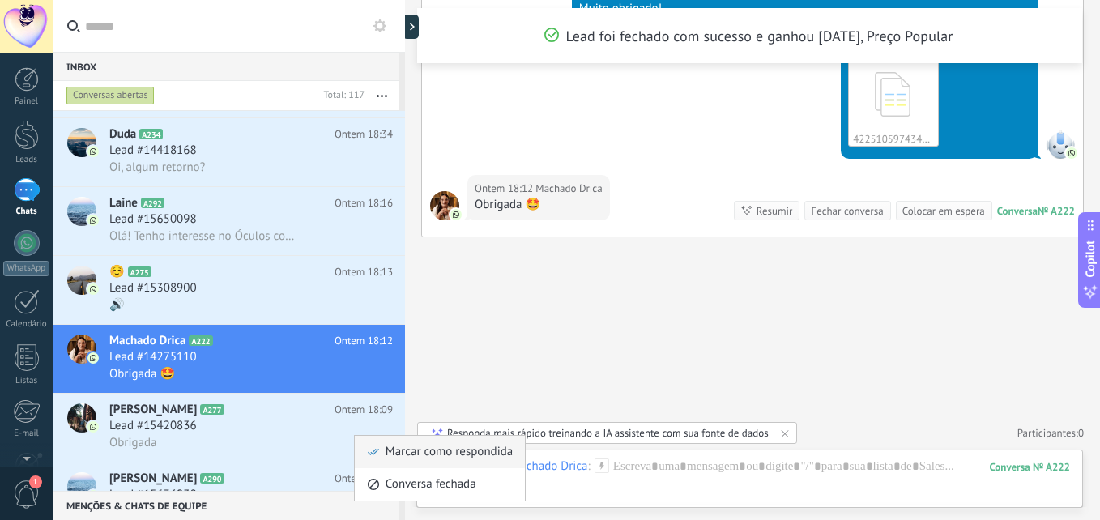
click at [379, 449] on span at bounding box center [373, 451] width 13 height 11
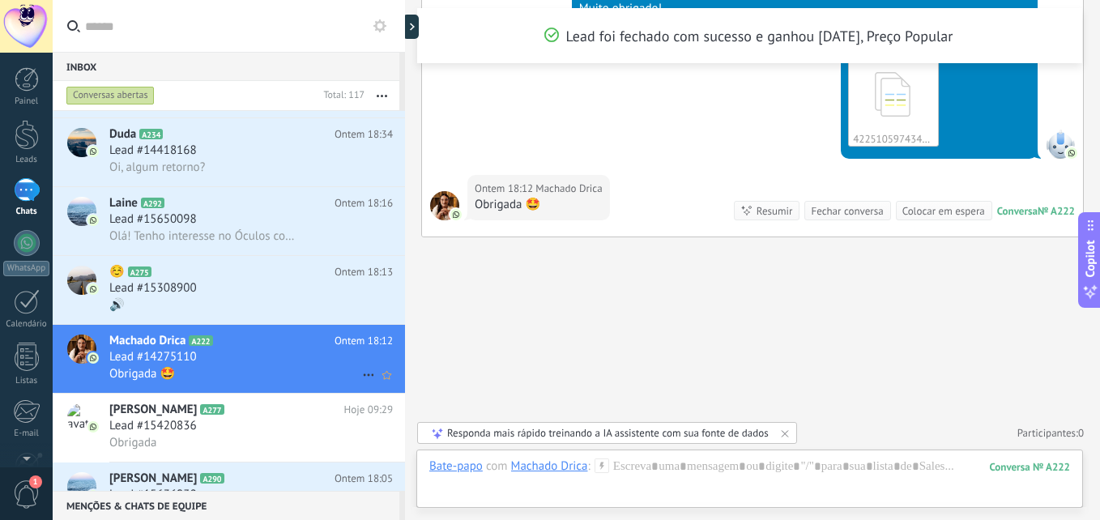
click at [363, 374] on use at bounding box center [368, 375] width 11 height 2
click at [369, 375] on div "Marcar como respondida" at bounding box center [440, 383] width 146 height 32
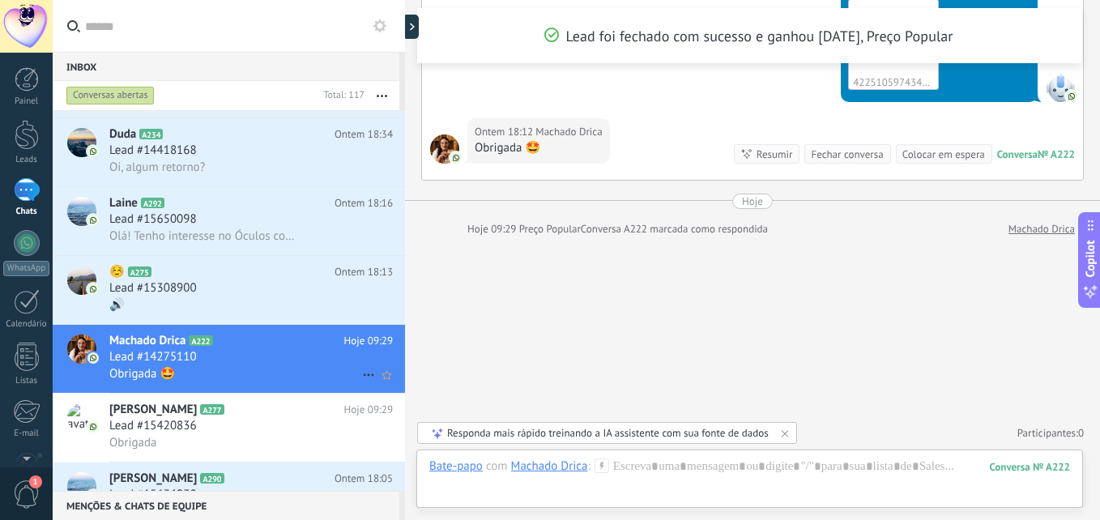
scroll to position [325, 0]
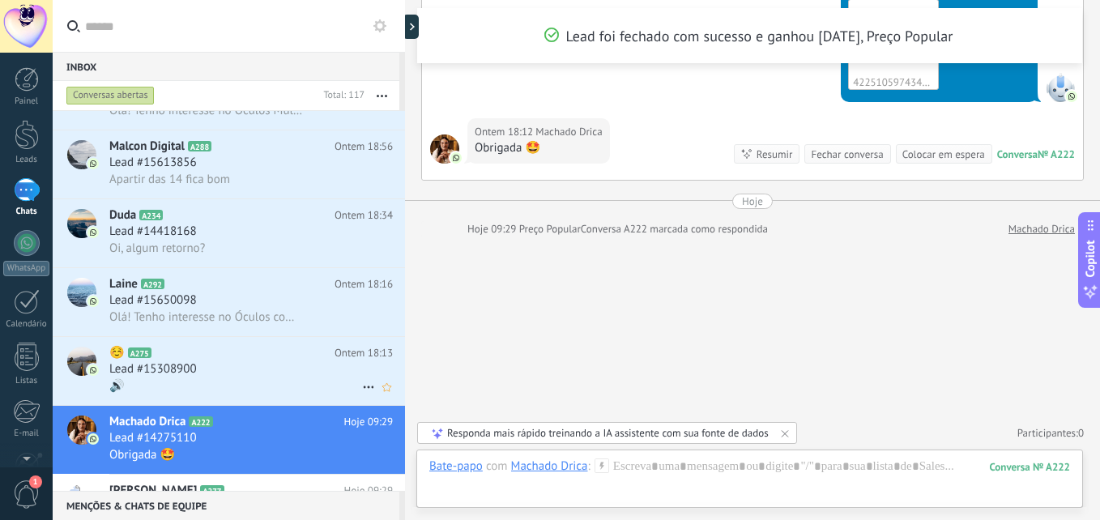
click at [255, 378] on div "🔊" at bounding box center [251, 386] width 284 height 17
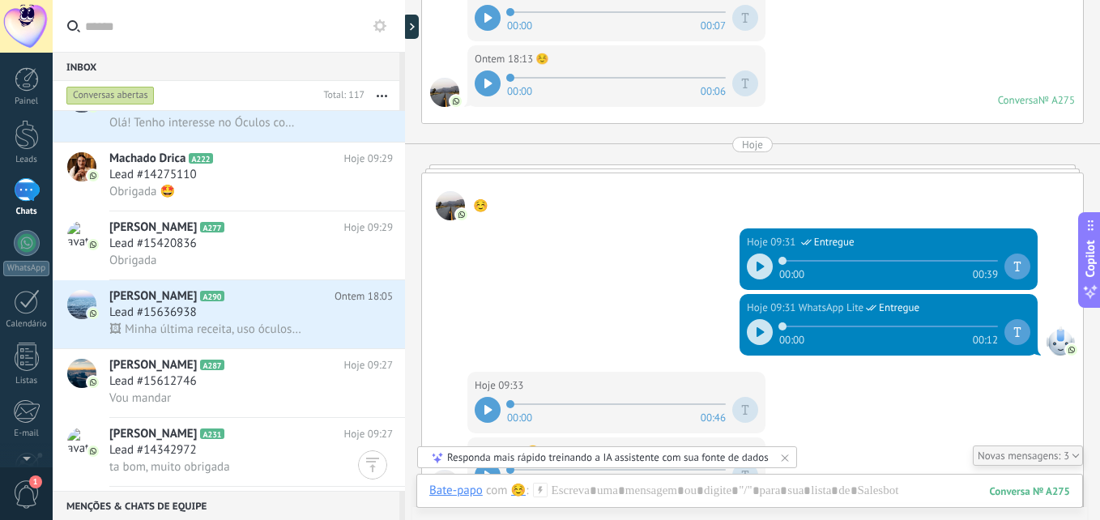
scroll to position [2424, 0]
